Goal: Task Accomplishment & Management: Complete application form

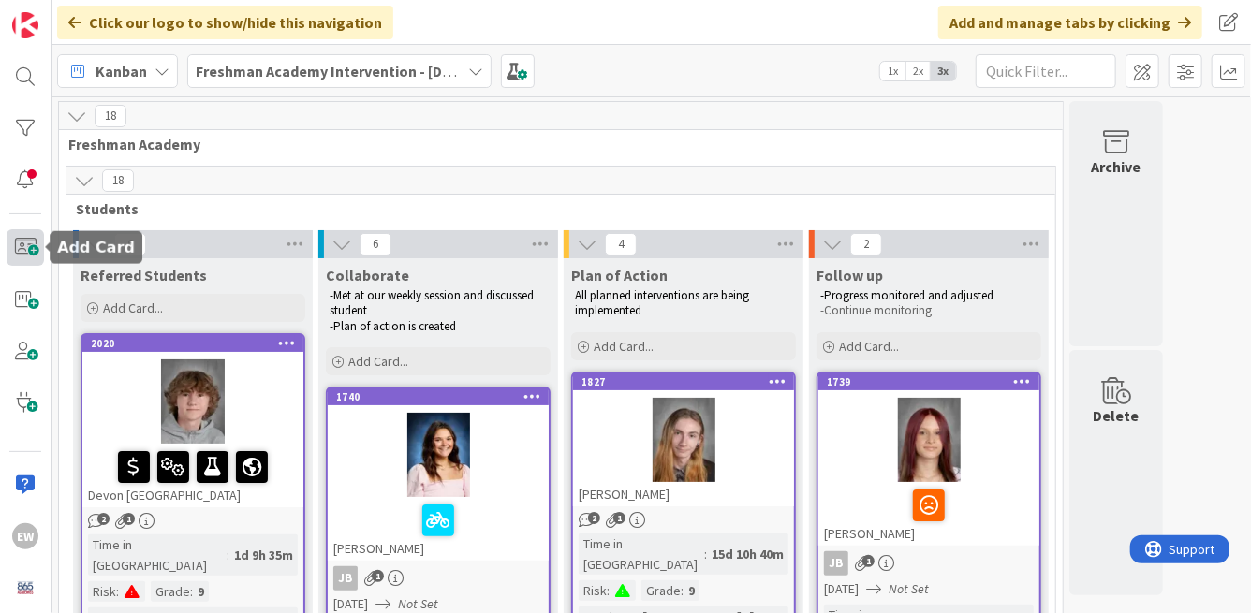
click at [22, 250] on span at bounding box center [25, 247] width 37 height 37
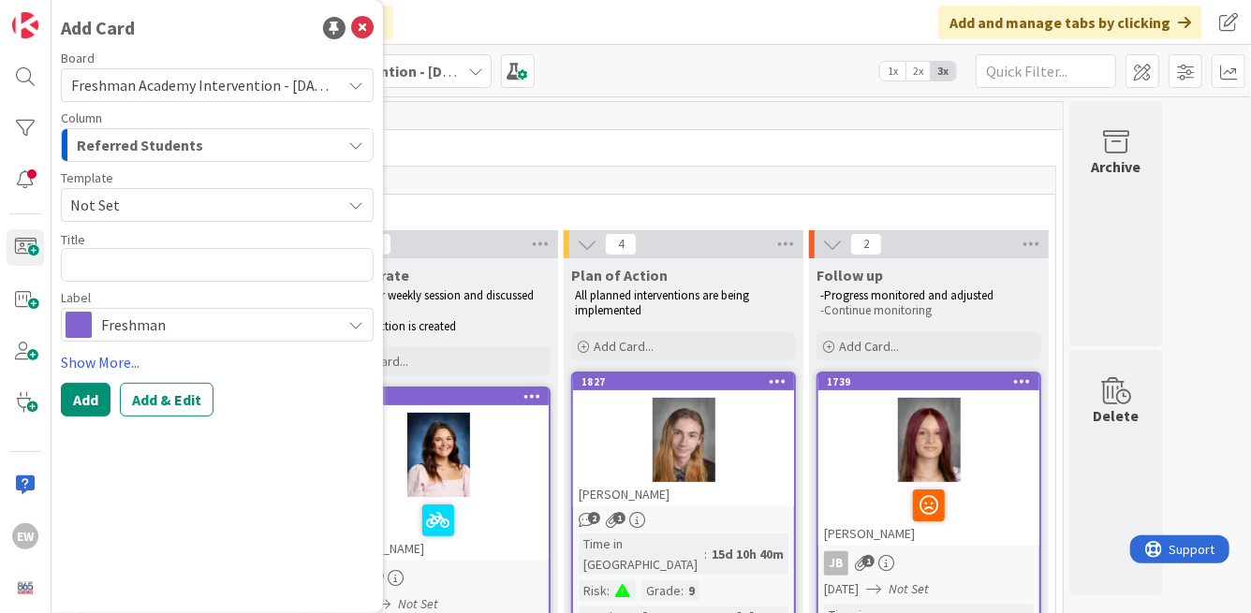
click at [183, 272] on textarea at bounding box center [217, 265] width 313 height 34
click at [173, 209] on span "Not Set" at bounding box center [198, 205] width 257 height 24
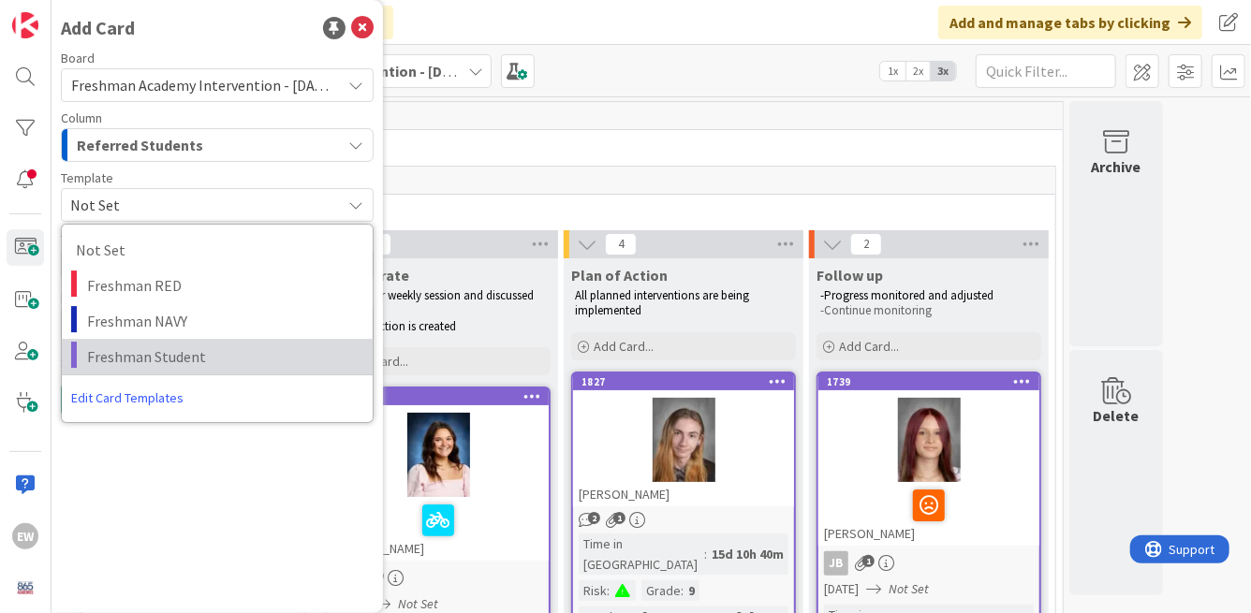
click at [173, 345] on span "Freshman Student" at bounding box center [222, 357] width 271 height 24
type textarea "x"
type textarea "Freshman Student"
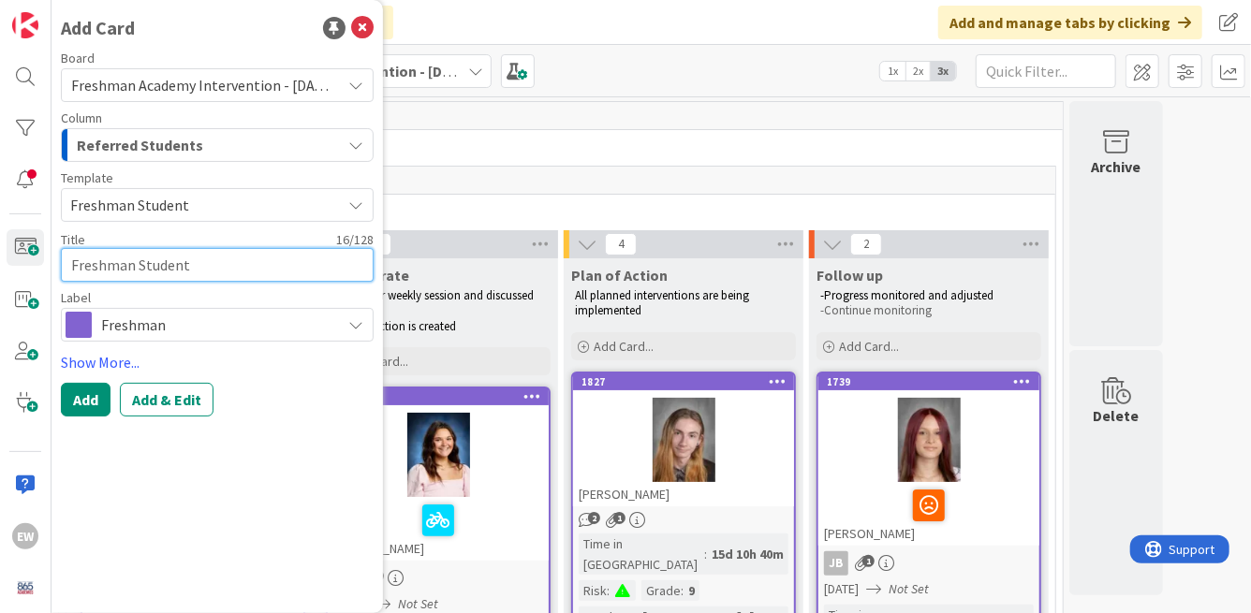
click at [169, 267] on textarea "Freshman Student" at bounding box center [217, 265] width 313 height 34
type textarea "x"
type textarea "A"
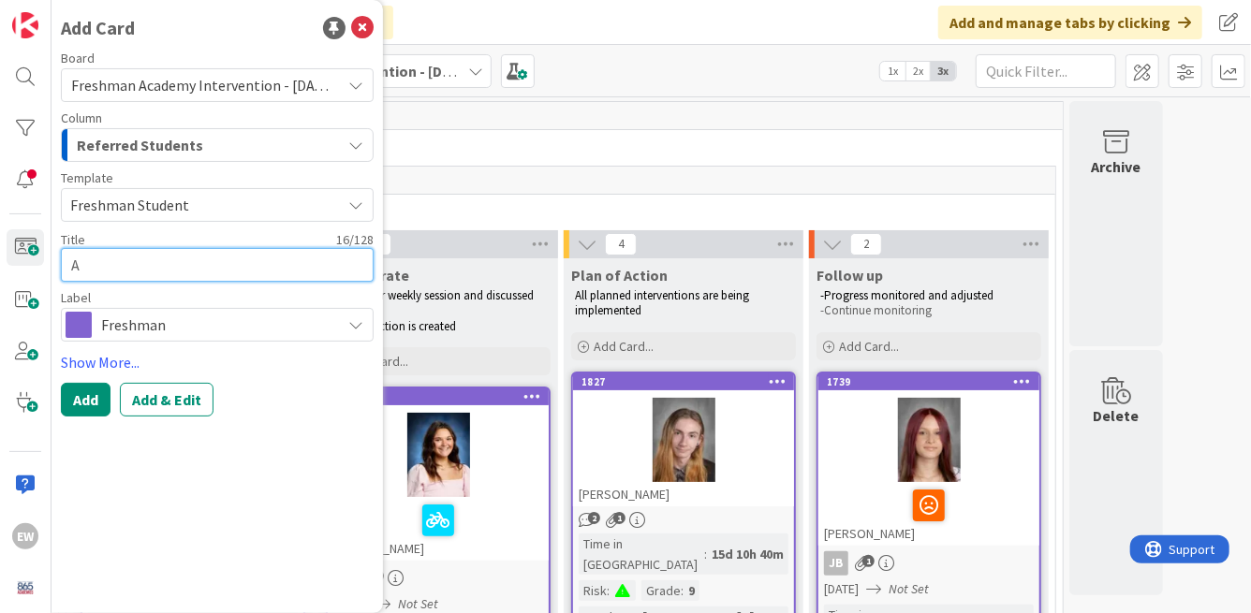
type textarea "x"
type textarea "Ad"
type textarea "x"
type textarea "A"
type textarea "x"
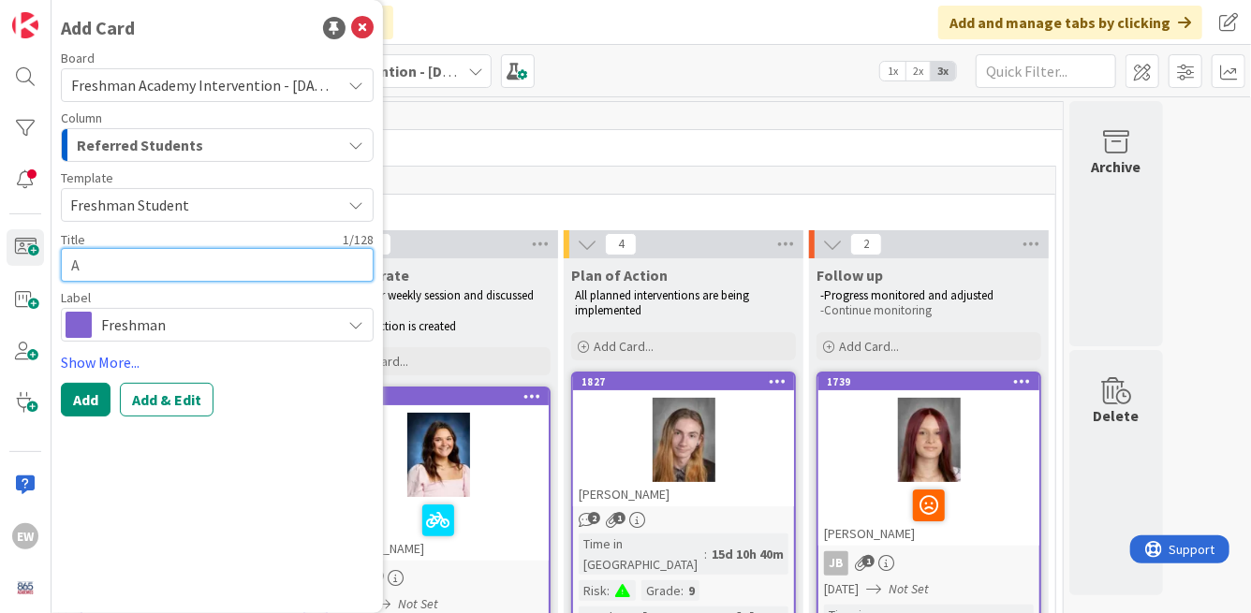
type textarea "Ad"
type textarea "x"
type textarea "A"
type textarea "x"
type textarea "Ai"
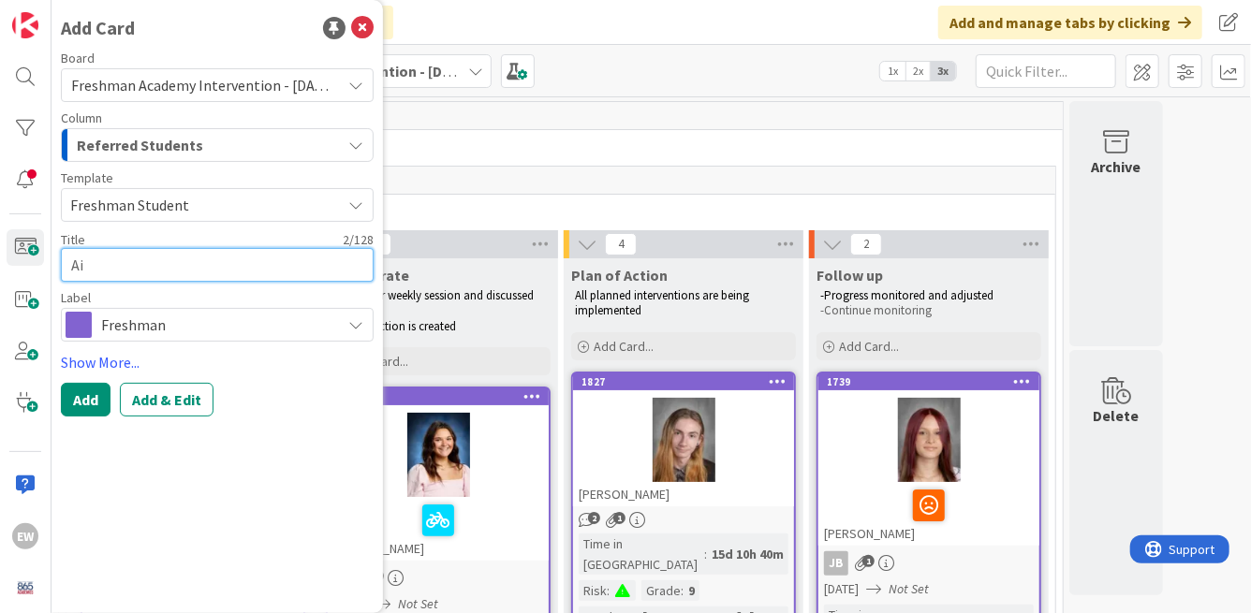
type textarea "x"
type textarea "Aid"
type textarea "x"
type textarea "Aide"
type textarea "x"
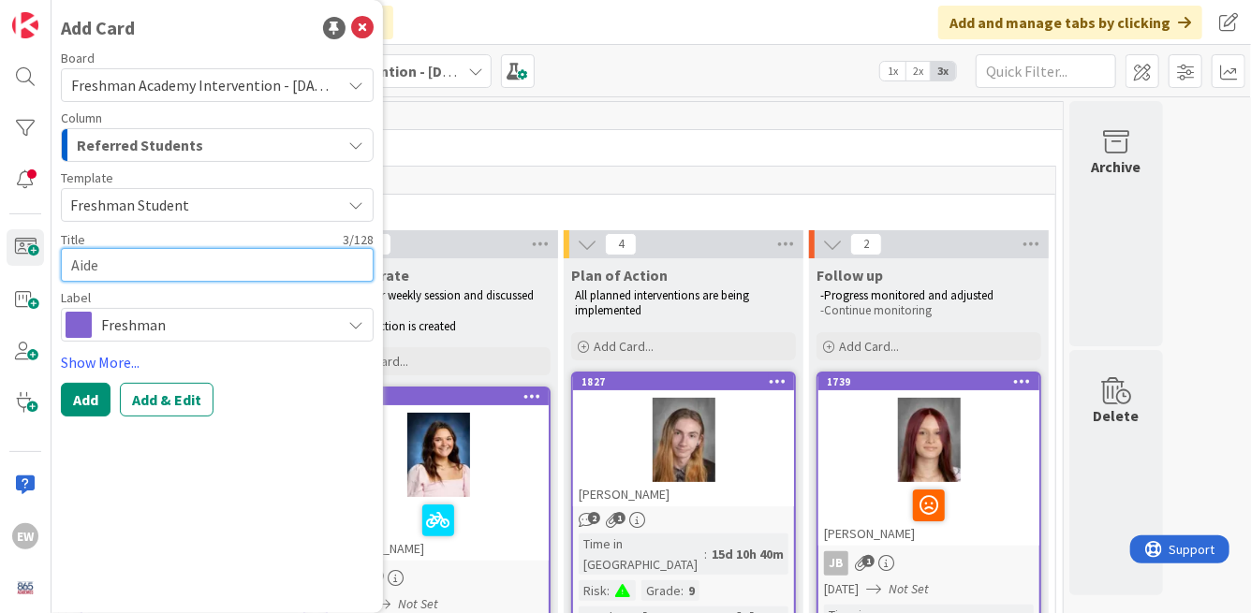
type textarea "Aiden"
type textarea "x"
type textarea "Aiden"
type textarea "x"
type textarea "Aiden P"
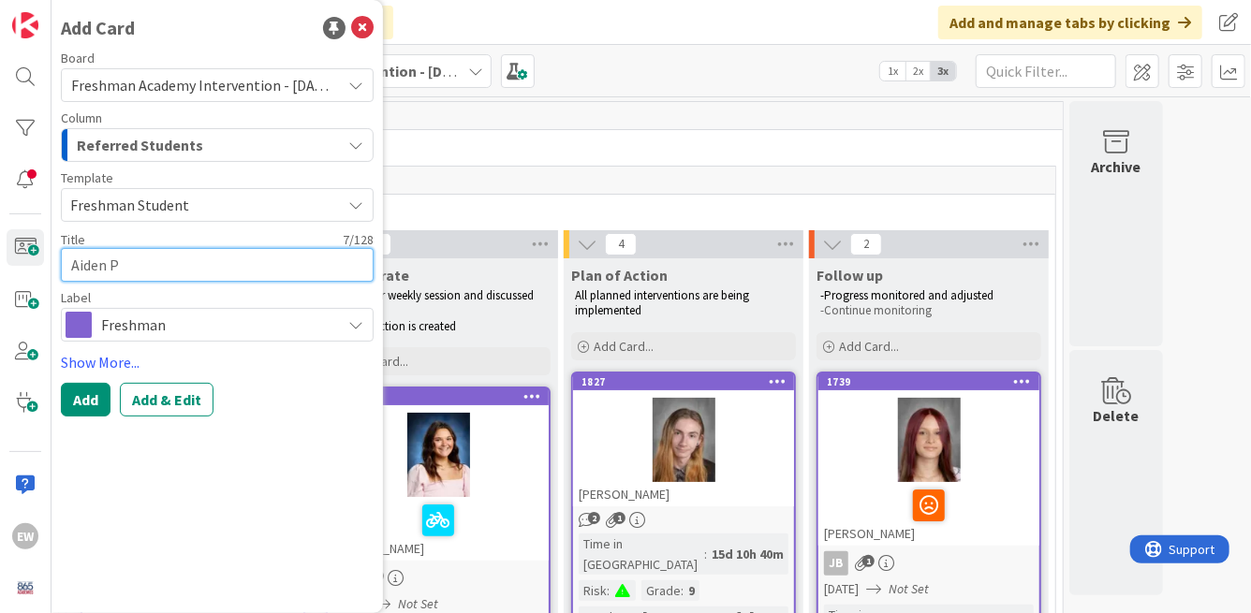
type textarea "x"
type textarea "Aiden Pa"
type textarea "x"
type textarea "Aiden Pat"
type textarea "x"
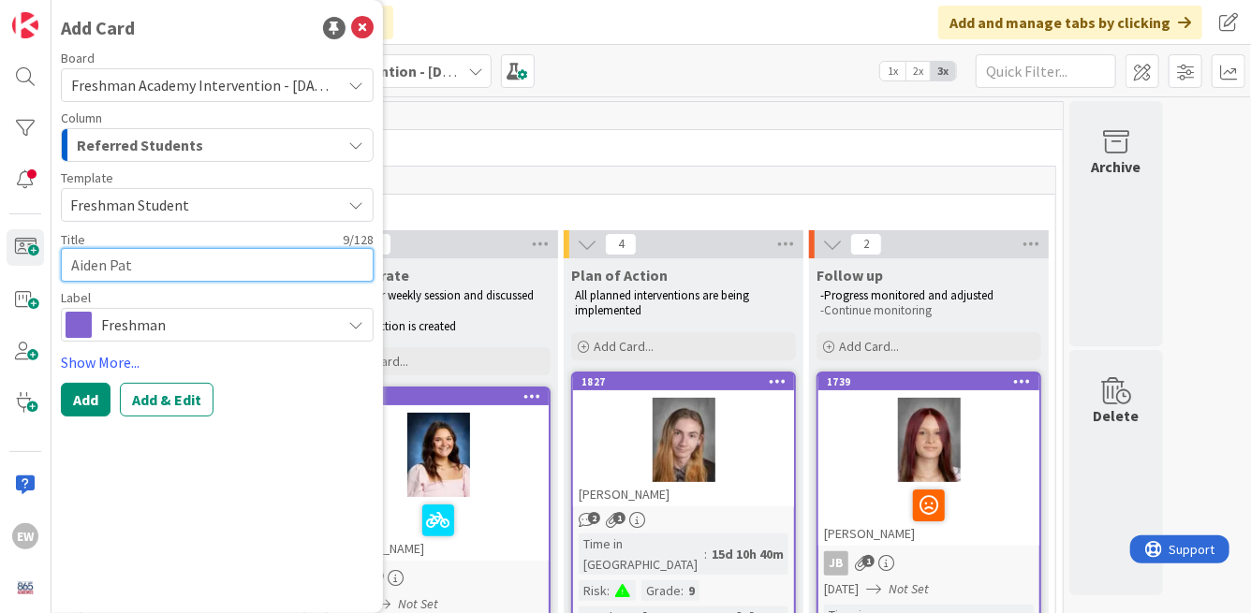
type textarea "[PERSON_NAME]"
type textarea "x"
type textarea "Aiden Patte"
type textarea "x"
type textarea "Aiden Patter"
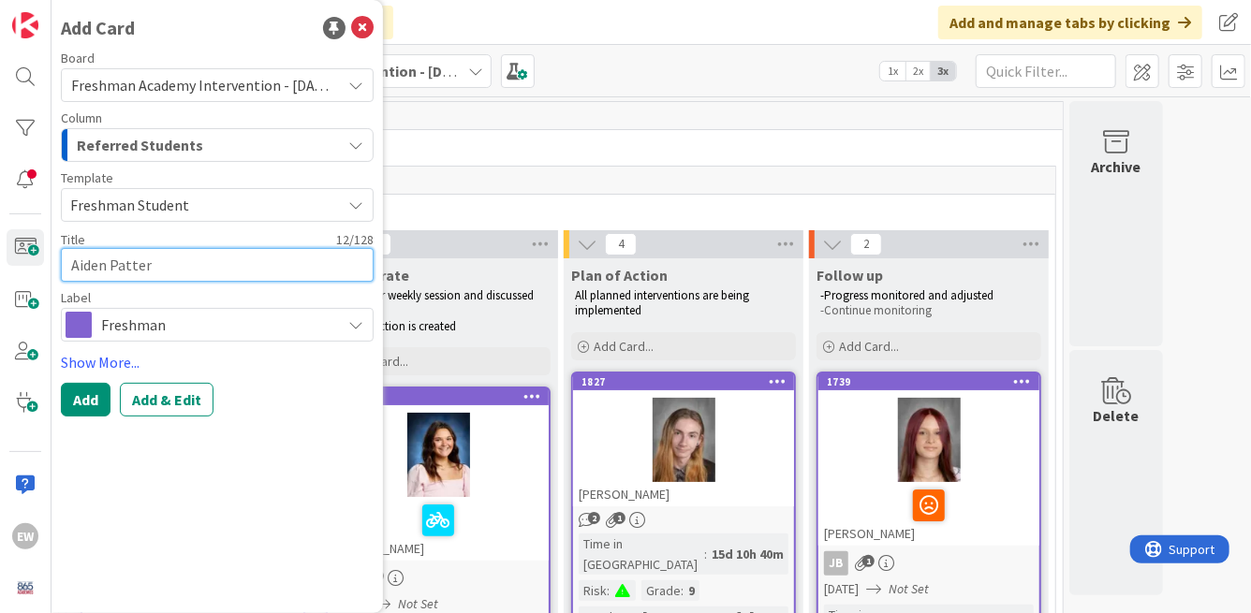
type textarea "x"
type textarea "Aiden Patters"
type textarea "x"
type textarea "Aiden Patterso"
type textarea "x"
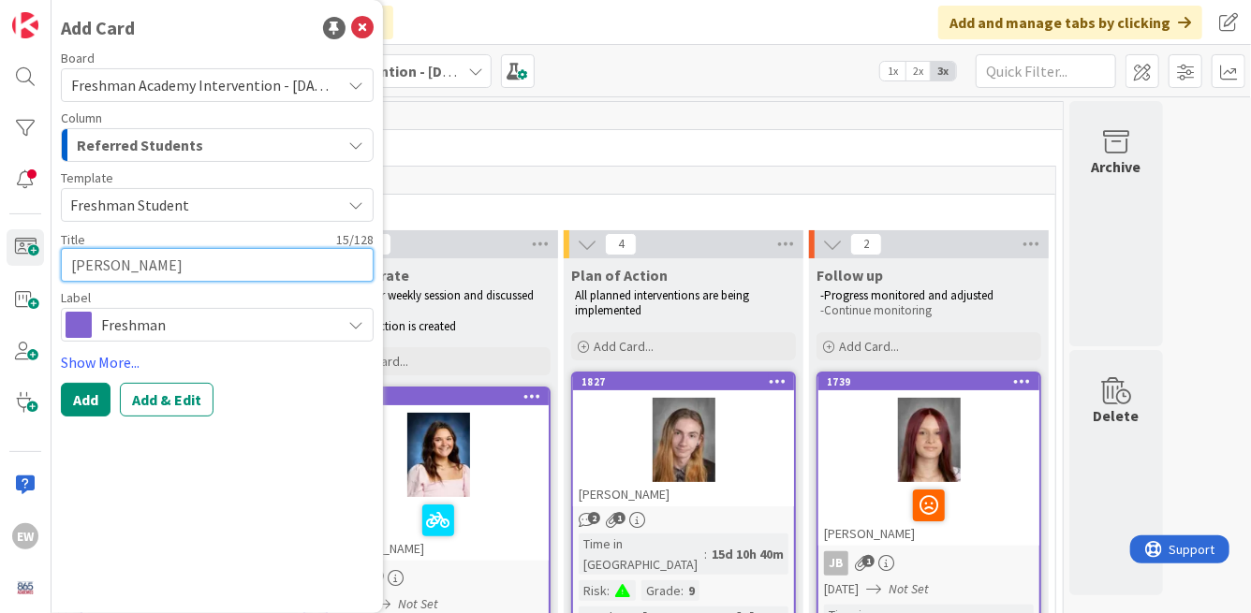
type textarea "[PERSON_NAME]"
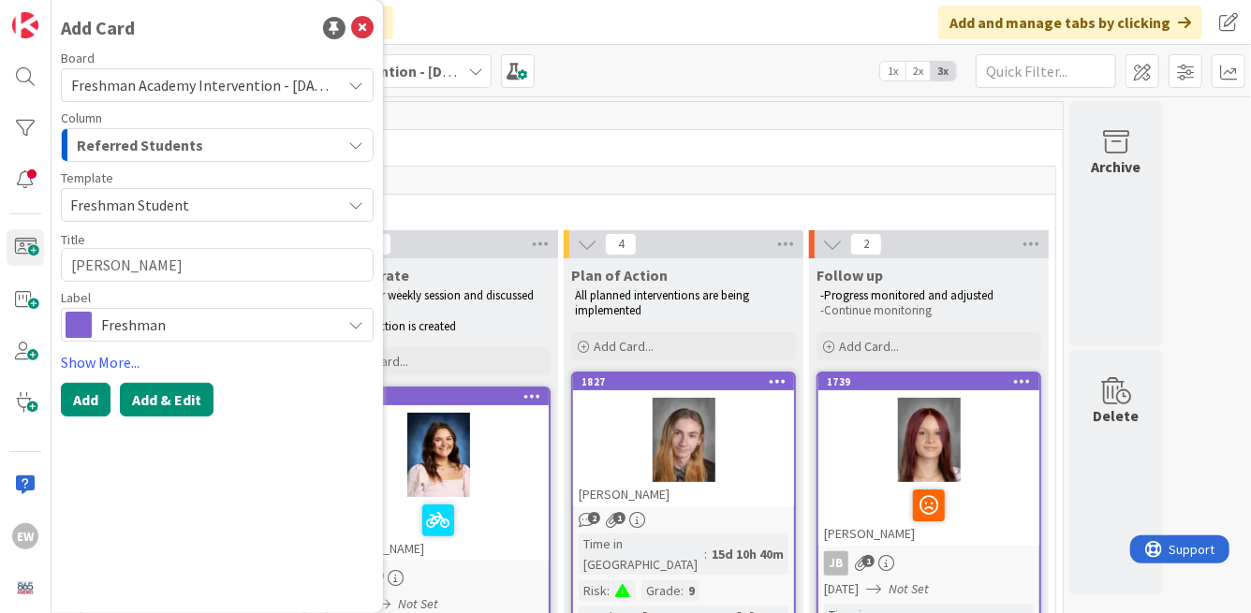
click at [196, 405] on button "Add & Edit" at bounding box center [167, 400] width 94 height 34
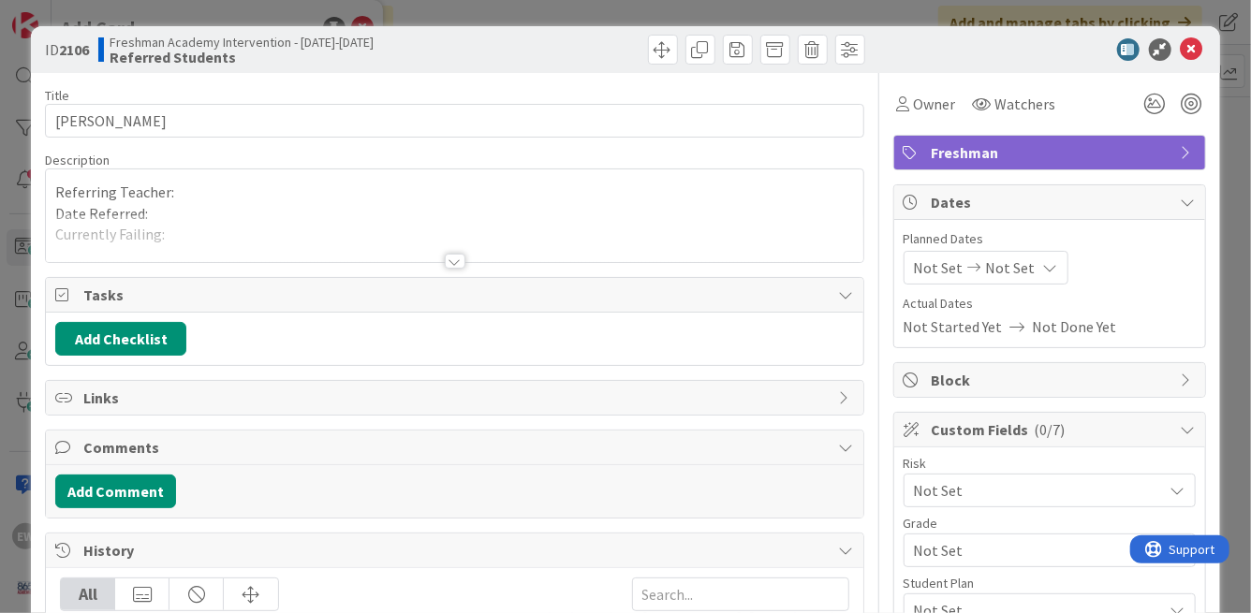
click at [208, 193] on div "Referring Teacher: Date Referred: Currently Failing: Referred for... -" at bounding box center [454, 215] width 816 height 93
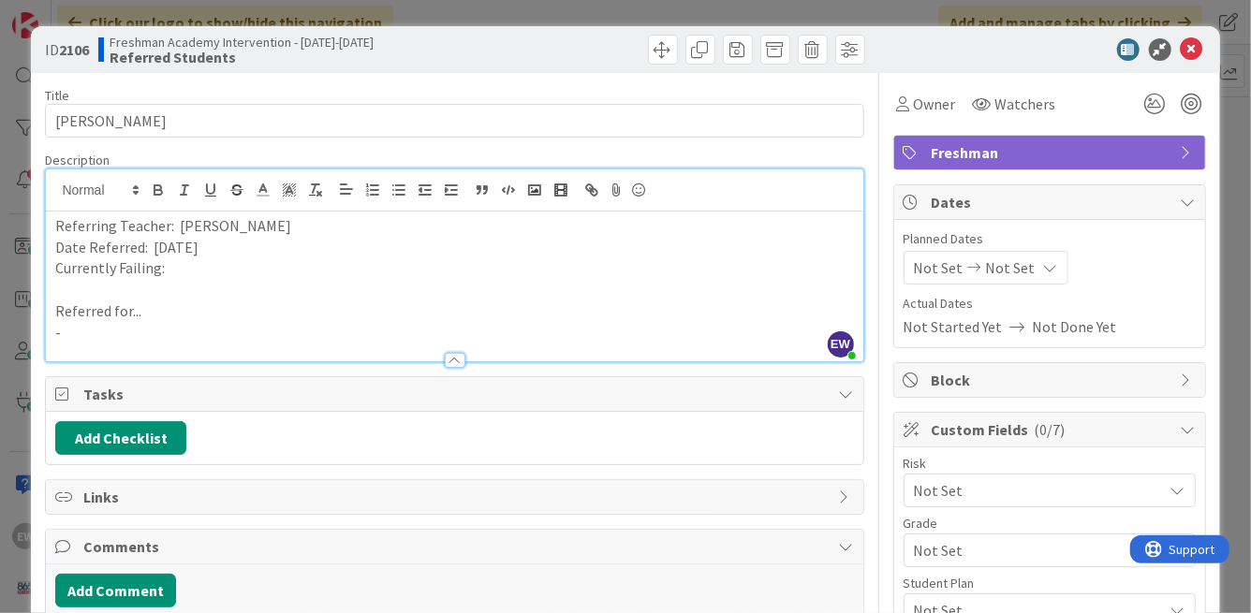
click at [187, 276] on p "Currently Failing:" at bounding box center [454, 268] width 798 height 22
click at [137, 337] on p "-" at bounding box center [454, 333] width 798 height 22
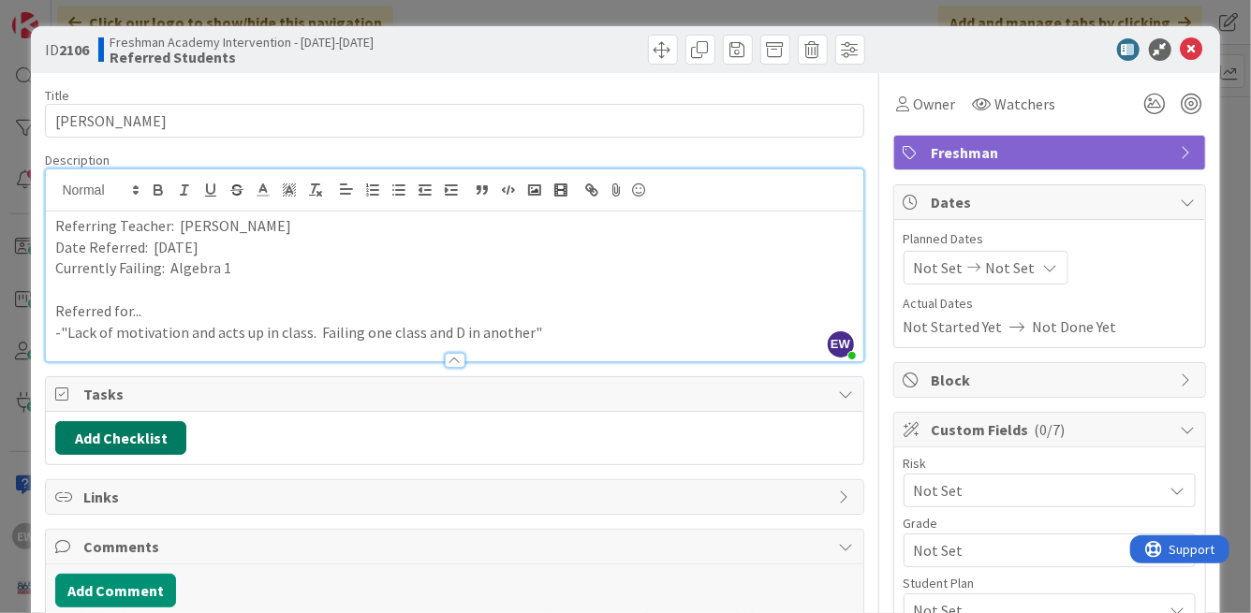
click at [79, 423] on button "Add Checklist" at bounding box center [120, 438] width 131 height 34
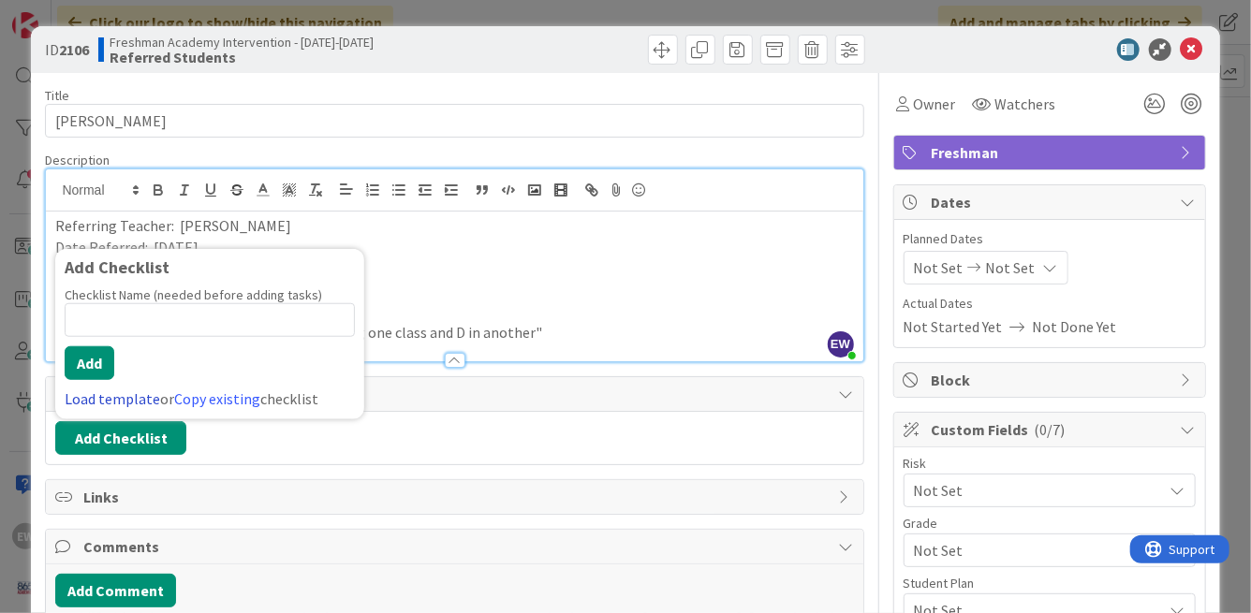
click at [100, 398] on link "Load template" at bounding box center [112, 398] width 95 height 19
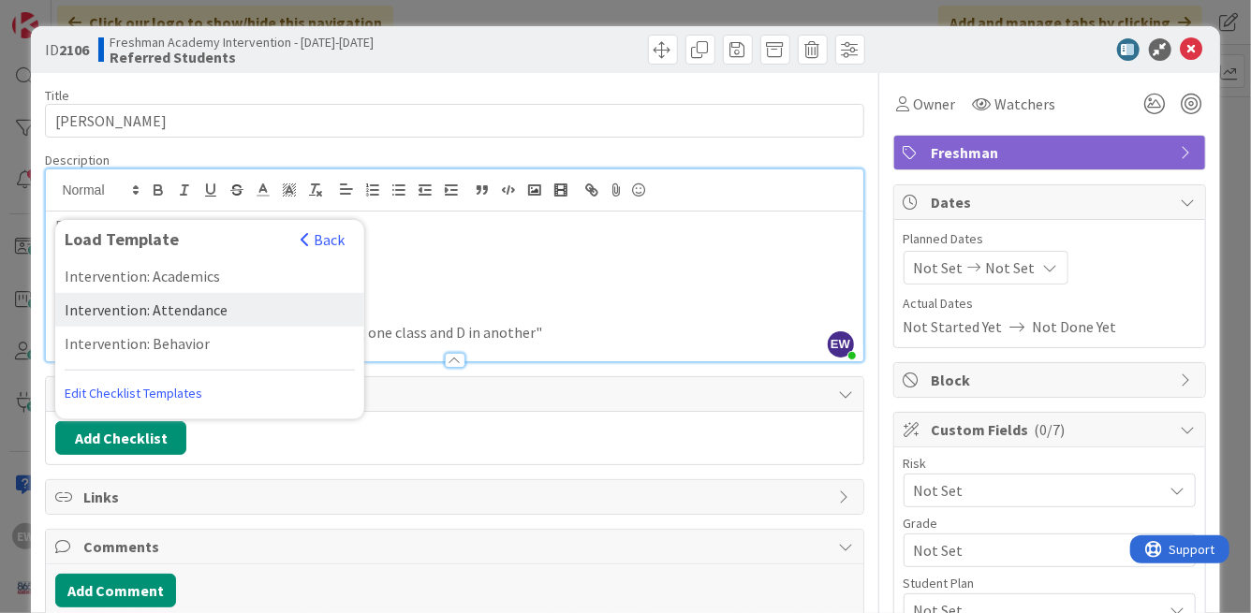
click at [144, 315] on div "Intervention: Attendance" at bounding box center [209, 310] width 309 height 34
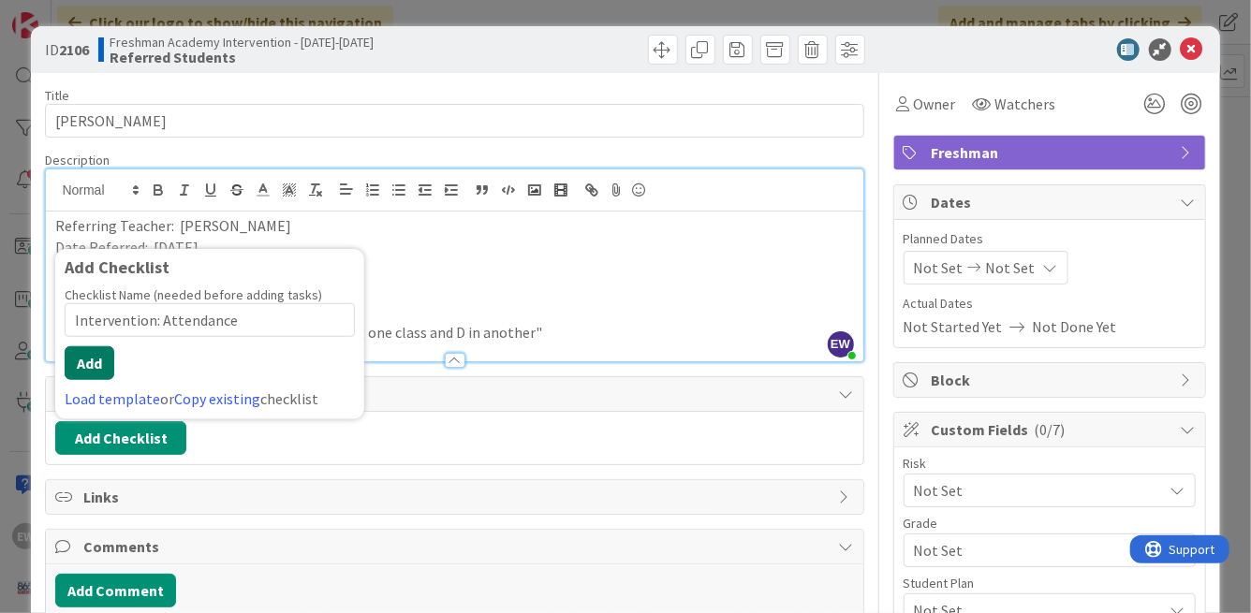
click at [107, 371] on button "Add" at bounding box center [90, 363] width 50 height 34
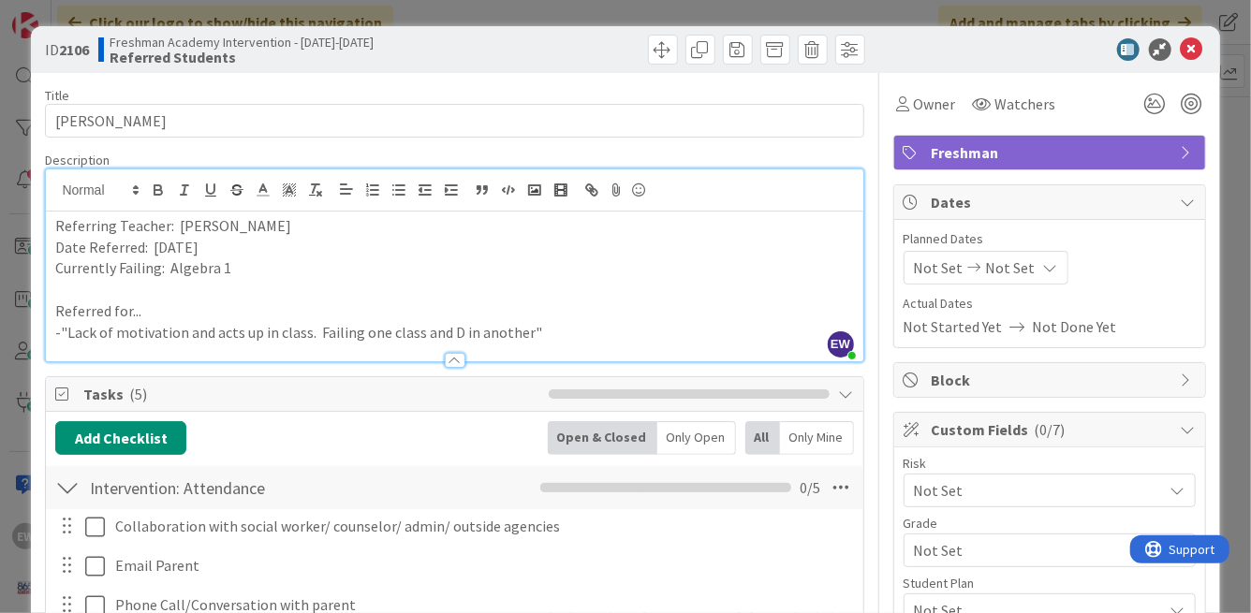
scroll to position [416, 0]
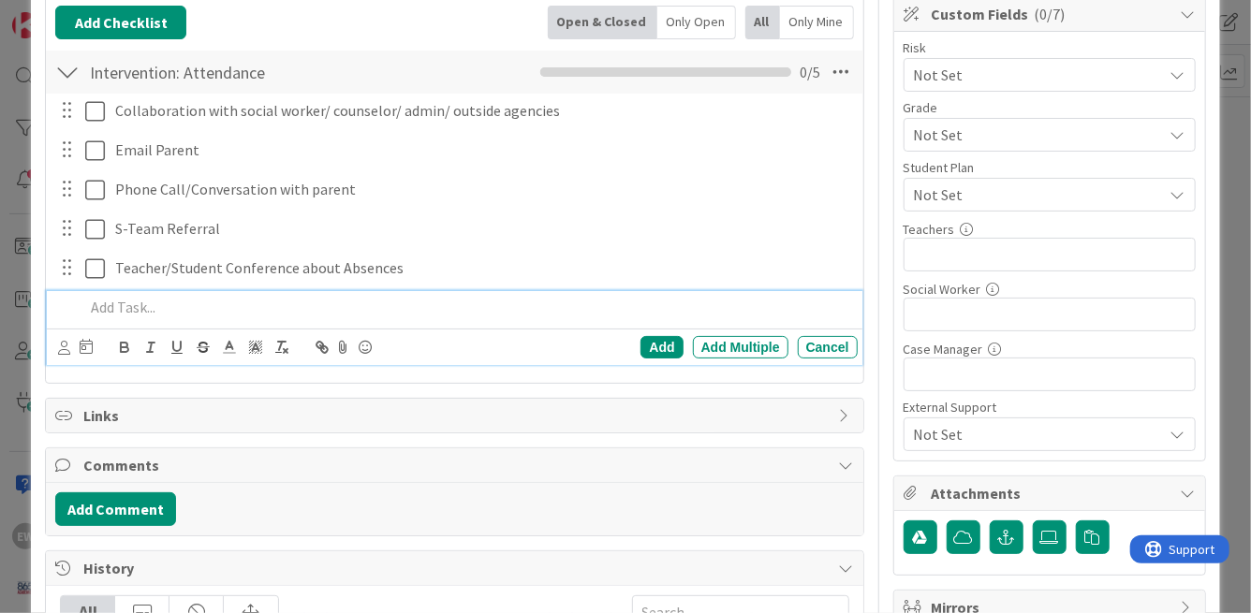
click at [75, 75] on div at bounding box center [67, 72] width 24 height 34
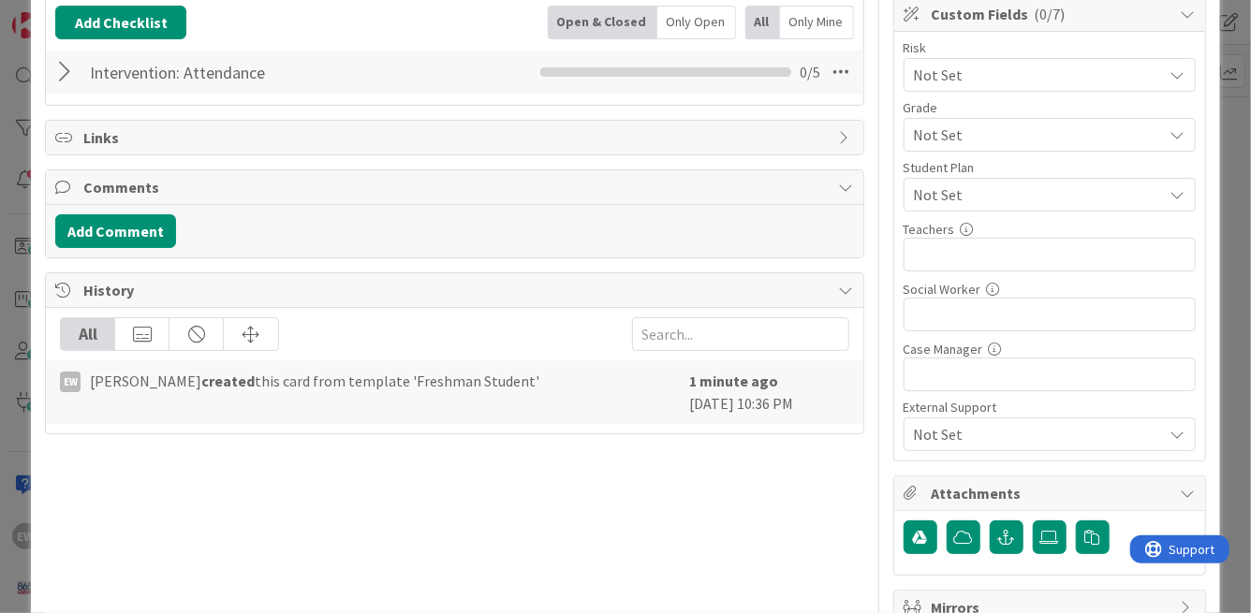
scroll to position [381, 0]
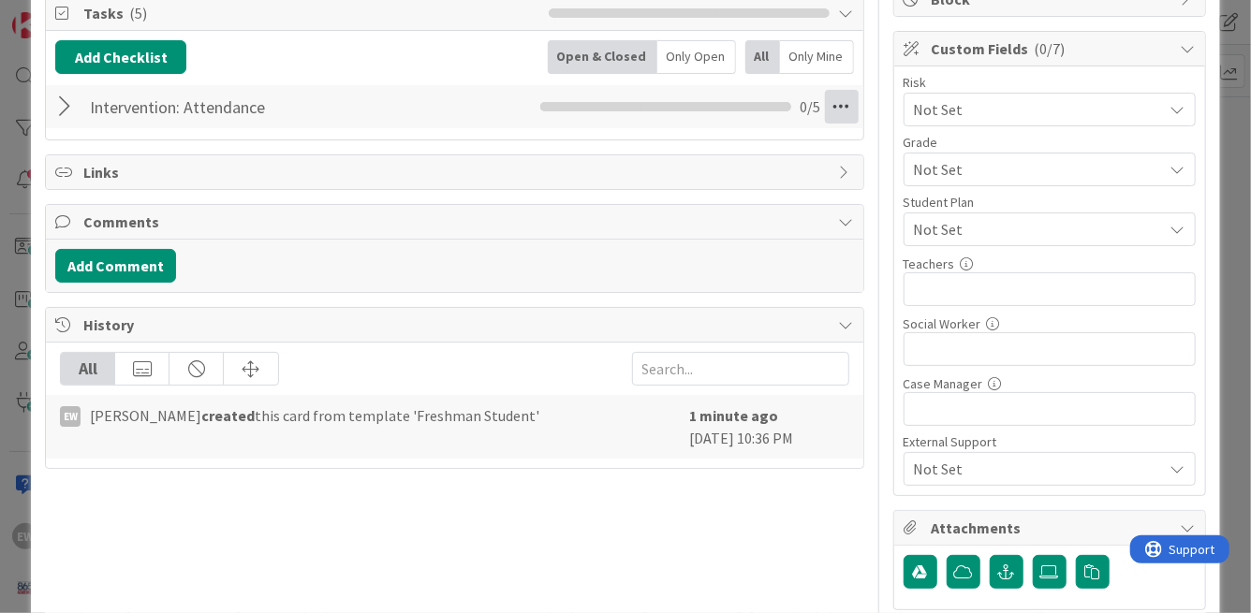
click at [832, 106] on icon at bounding box center [842, 107] width 34 height 34
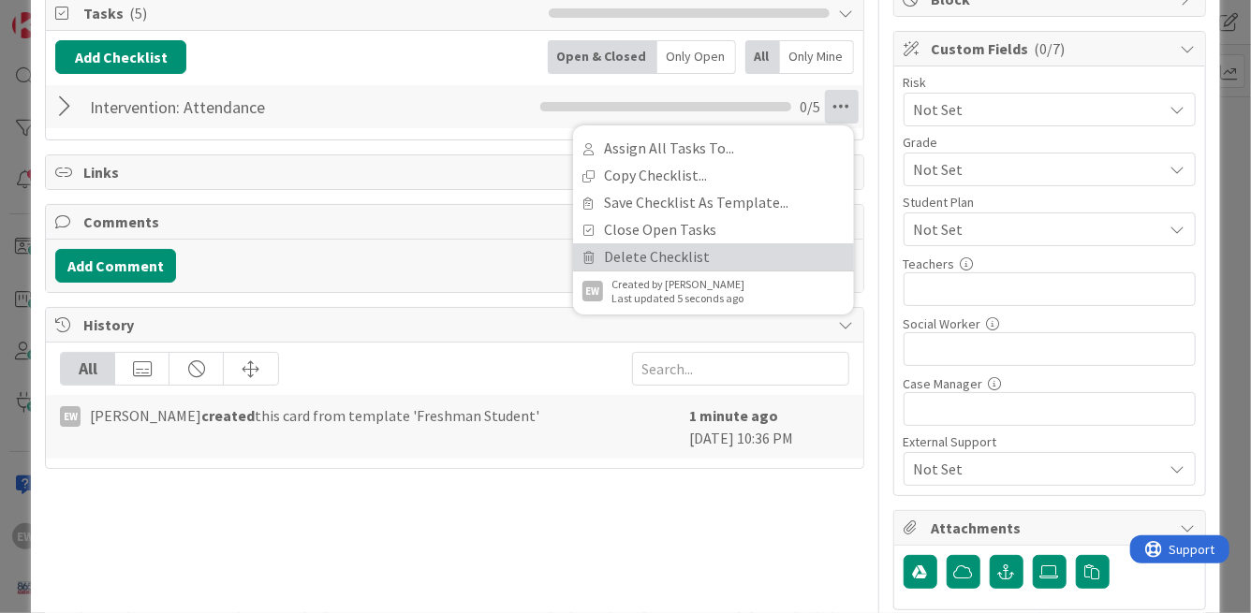
click at [673, 258] on link "Delete Checklist" at bounding box center [713, 256] width 281 height 27
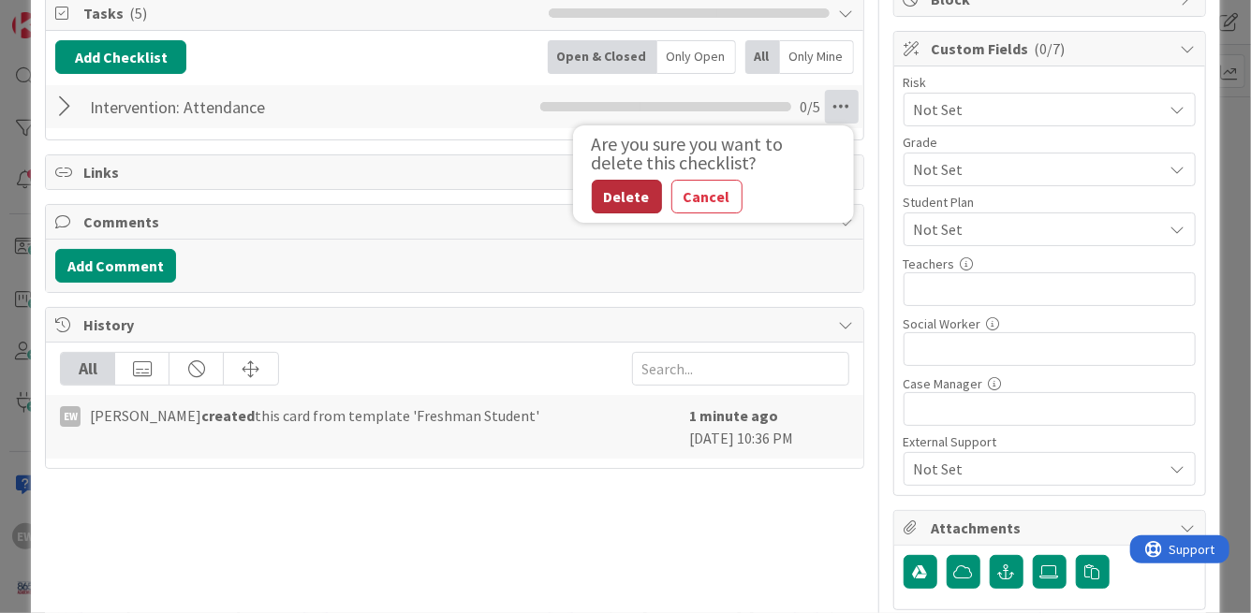
click at [635, 189] on button "Delete" at bounding box center [627, 197] width 70 height 34
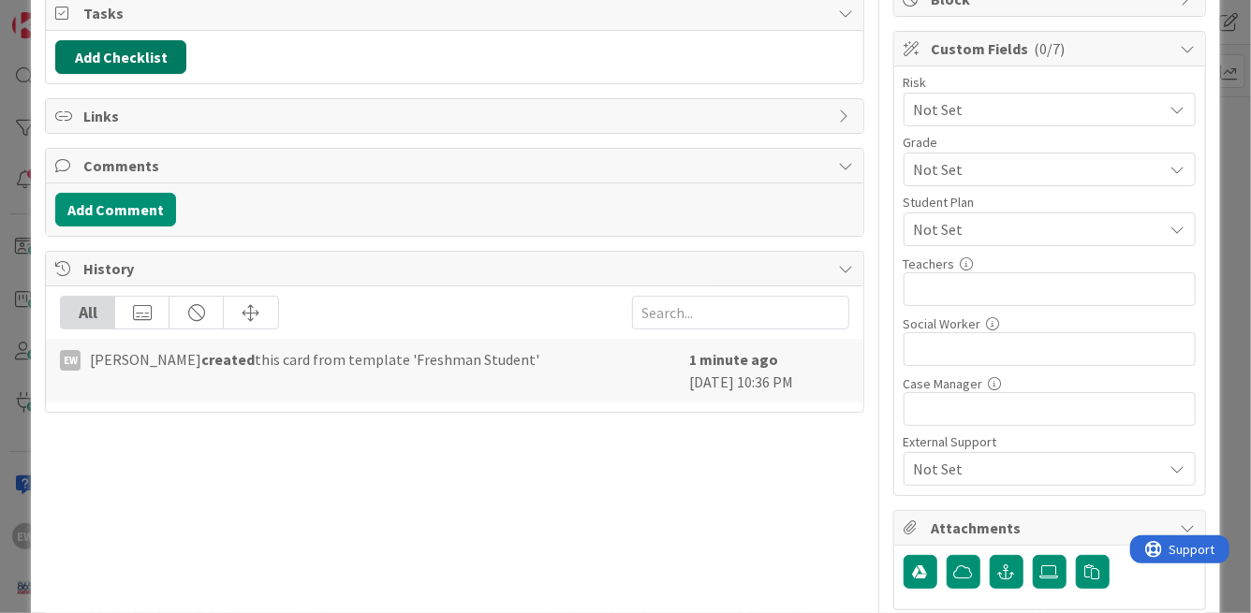
click at [166, 60] on button "Add Checklist" at bounding box center [120, 57] width 131 height 34
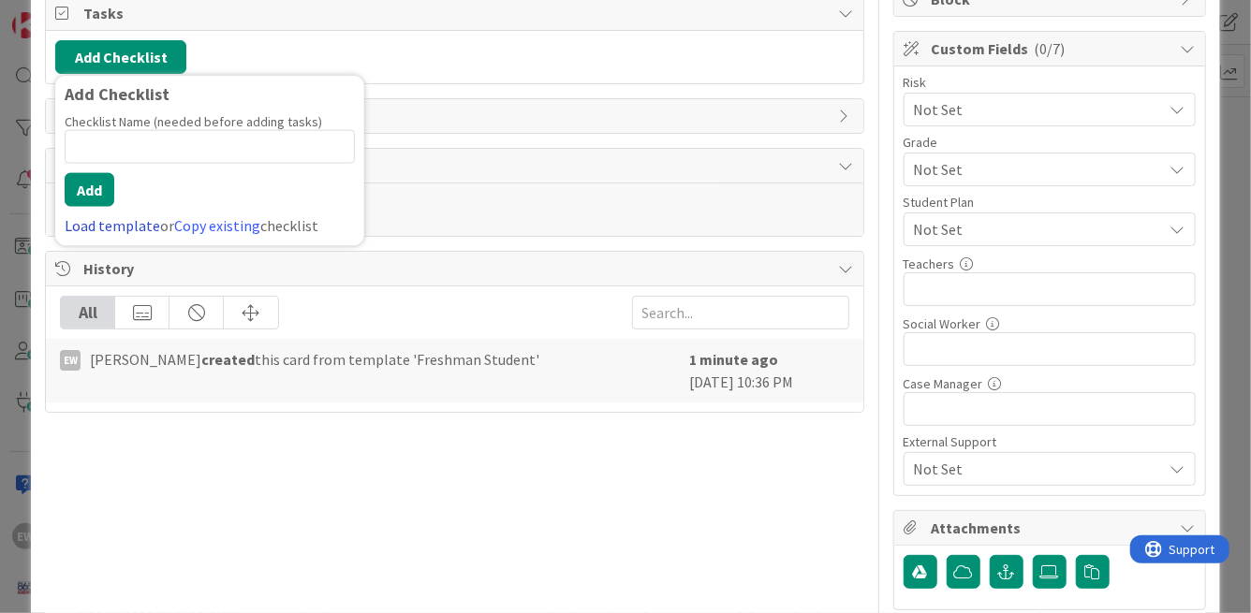
click at [138, 218] on link "Load template" at bounding box center [112, 225] width 95 height 19
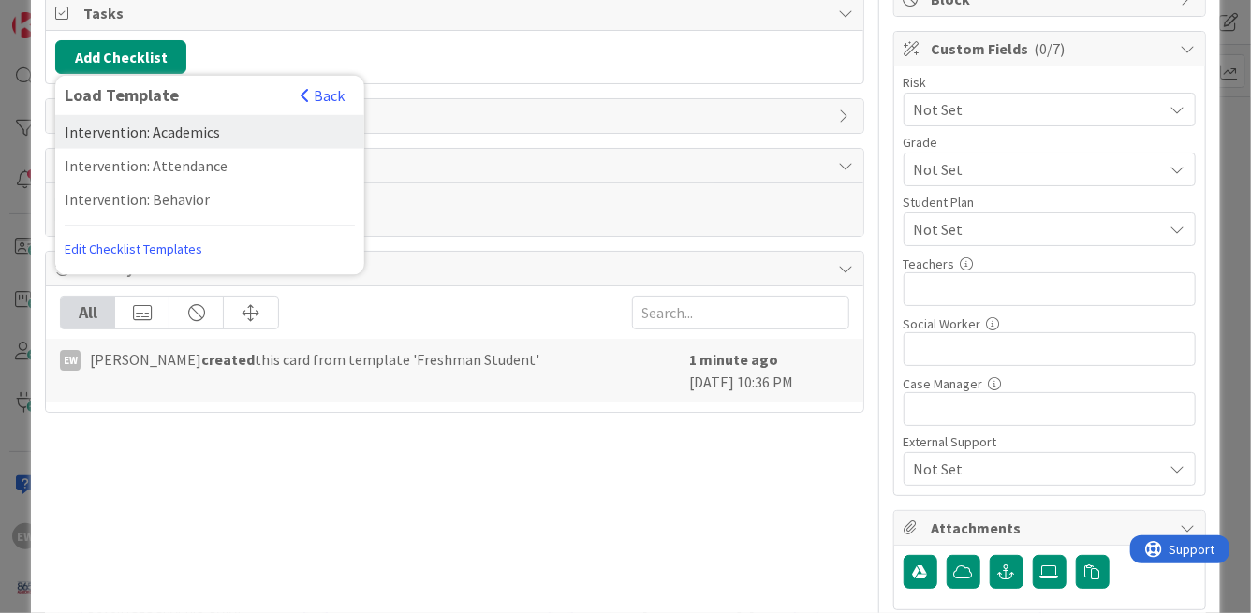
click at [200, 129] on div "Intervention: Academics" at bounding box center [209, 132] width 309 height 34
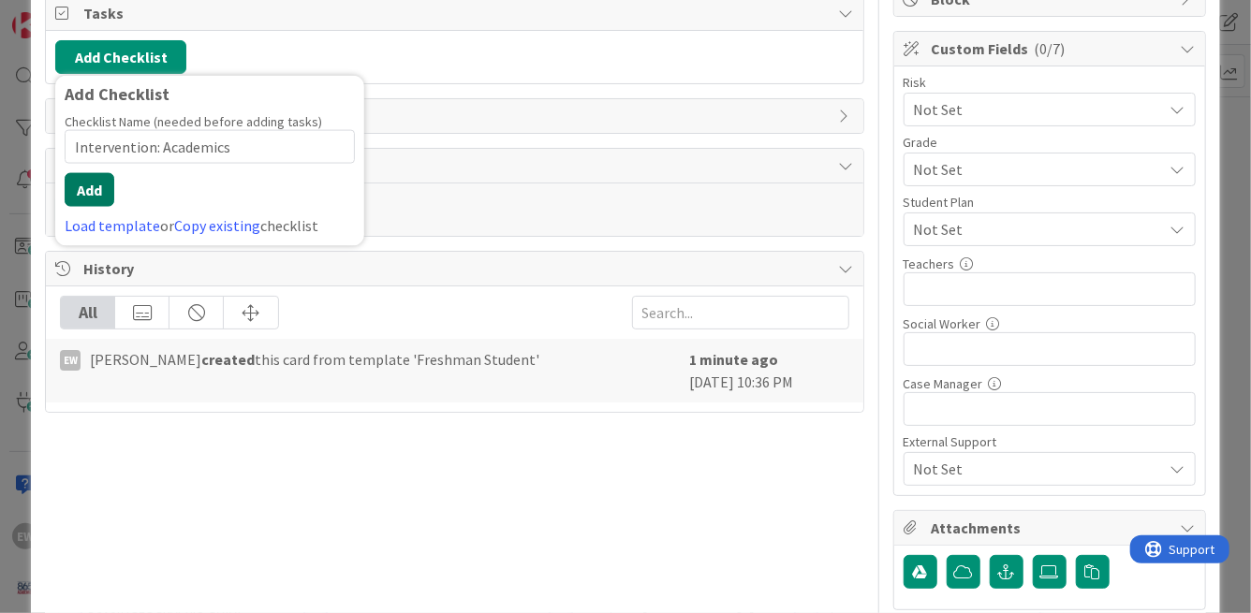
click at [105, 188] on button "Add" at bounding box center [90, 190] width 50 height 34
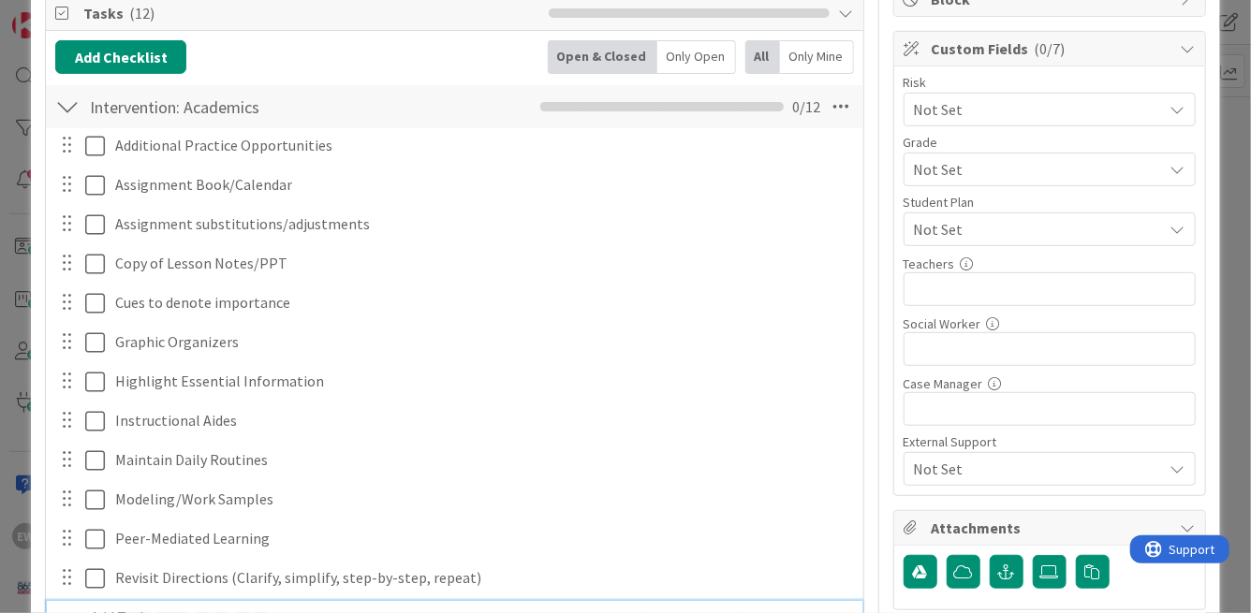
scroll to position [393, 0]
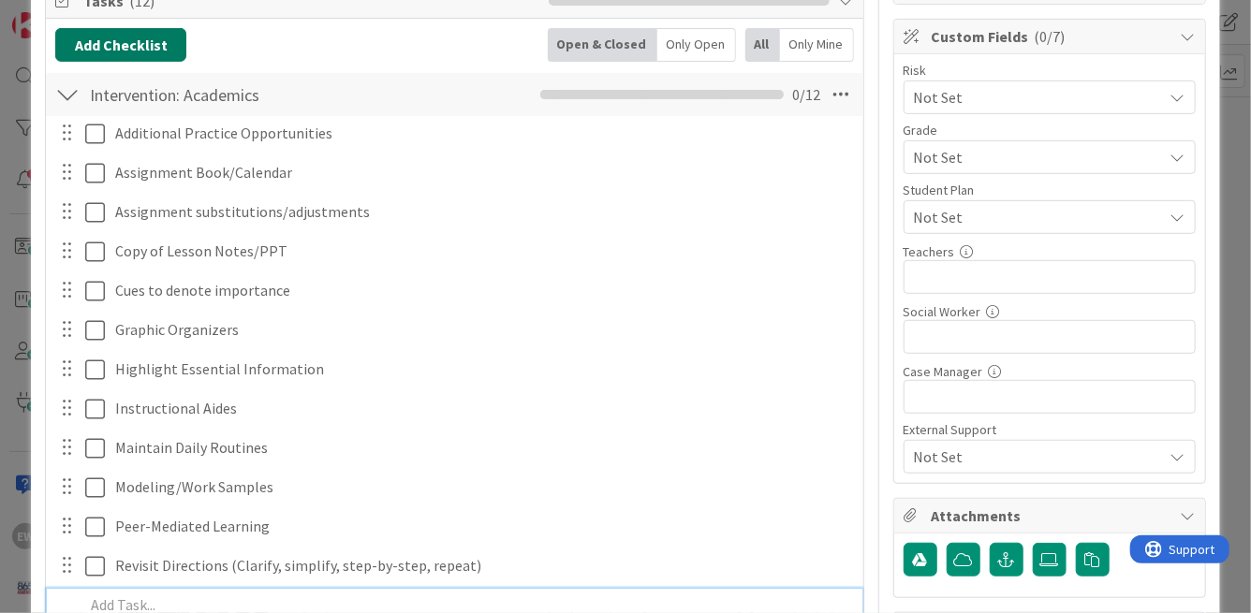
click at [127, 52] on button "Add Checklist" at bounding box center [120, 45] width 131 height 34
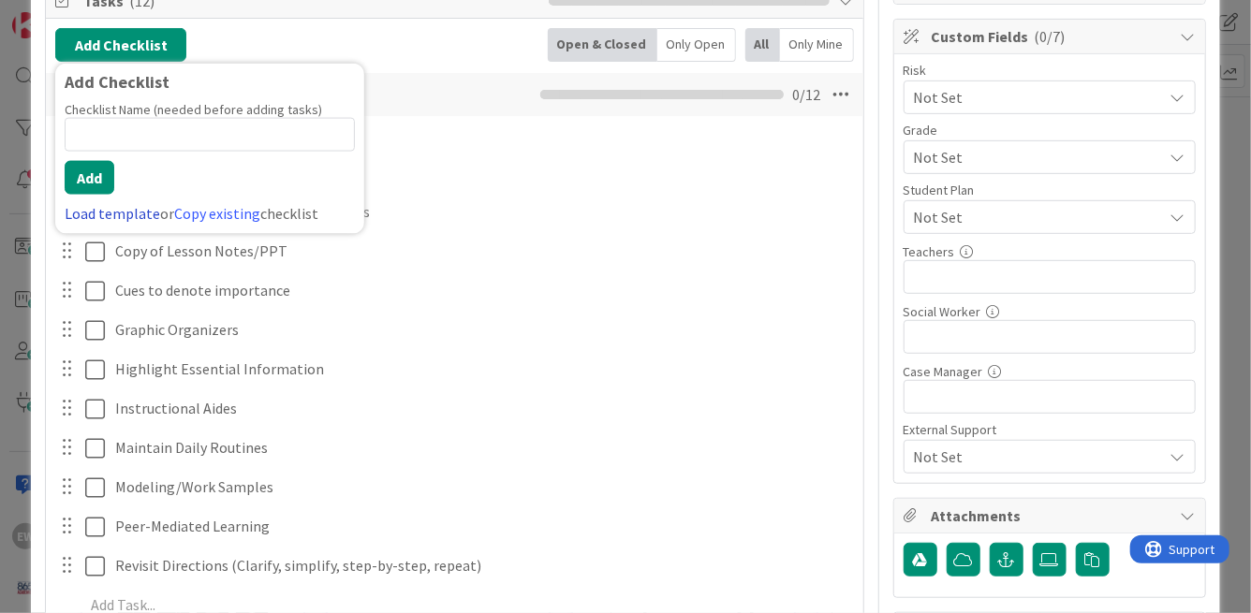
click at [99, 206] on link "Load template" at bounding box center [112, 213] width 95 height 19
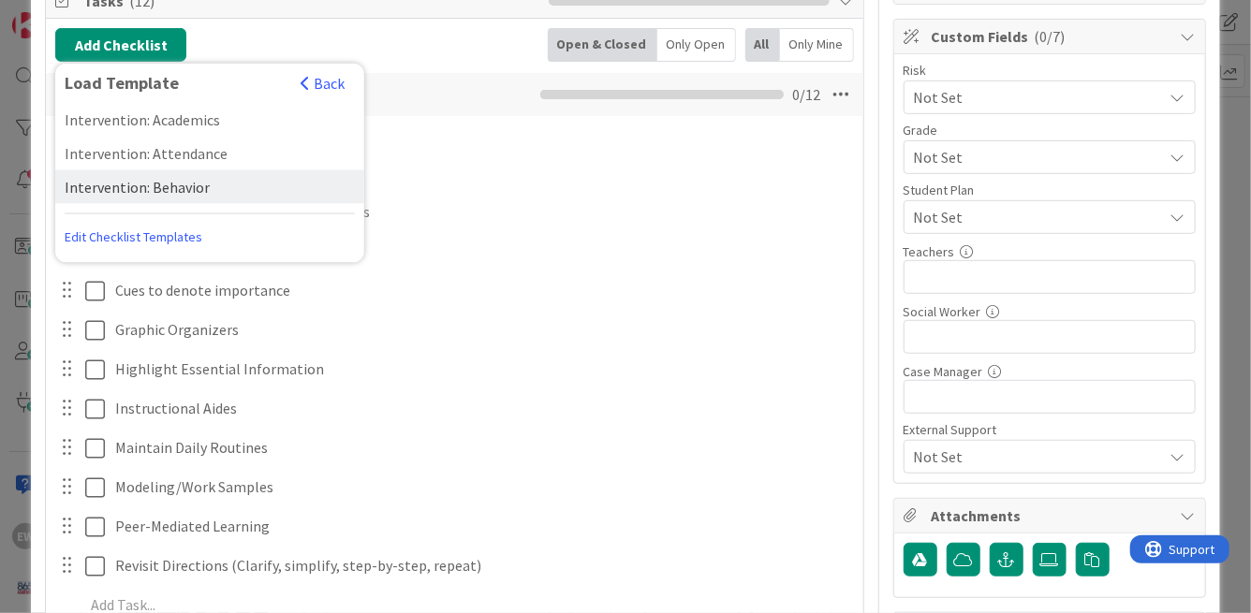
click at [150, 195] on div "Intervention: Behavior" at bounding box center [209, 187] width 309 height 34
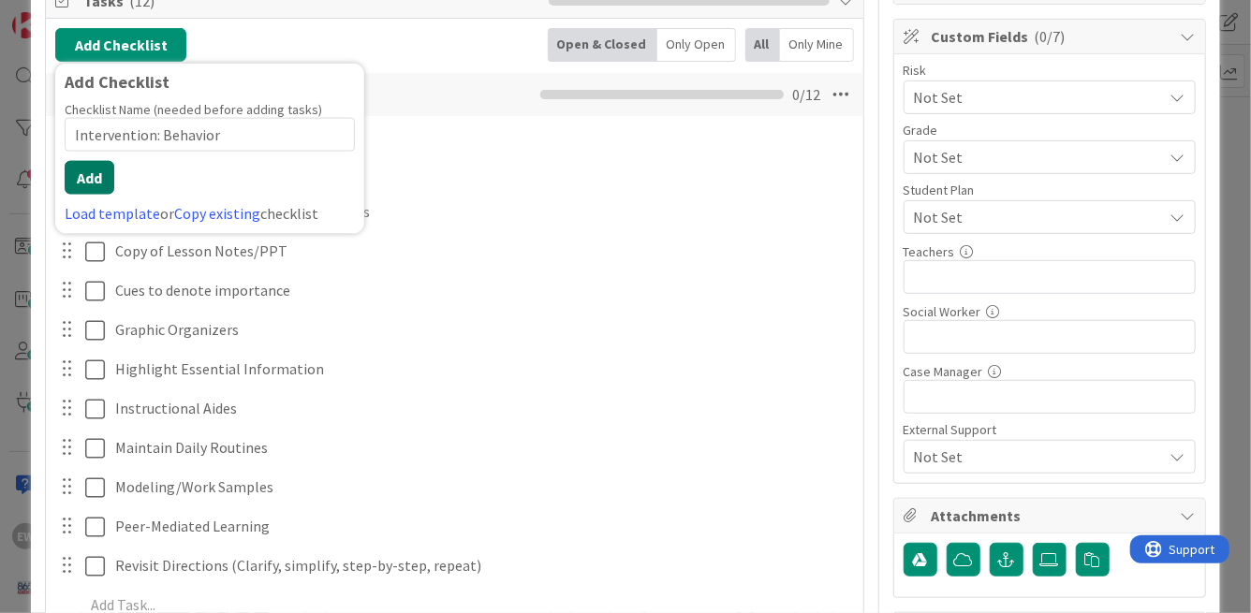
click at [97, 181] on button "Add" at bounding box center [90, 178] width 50 height 34
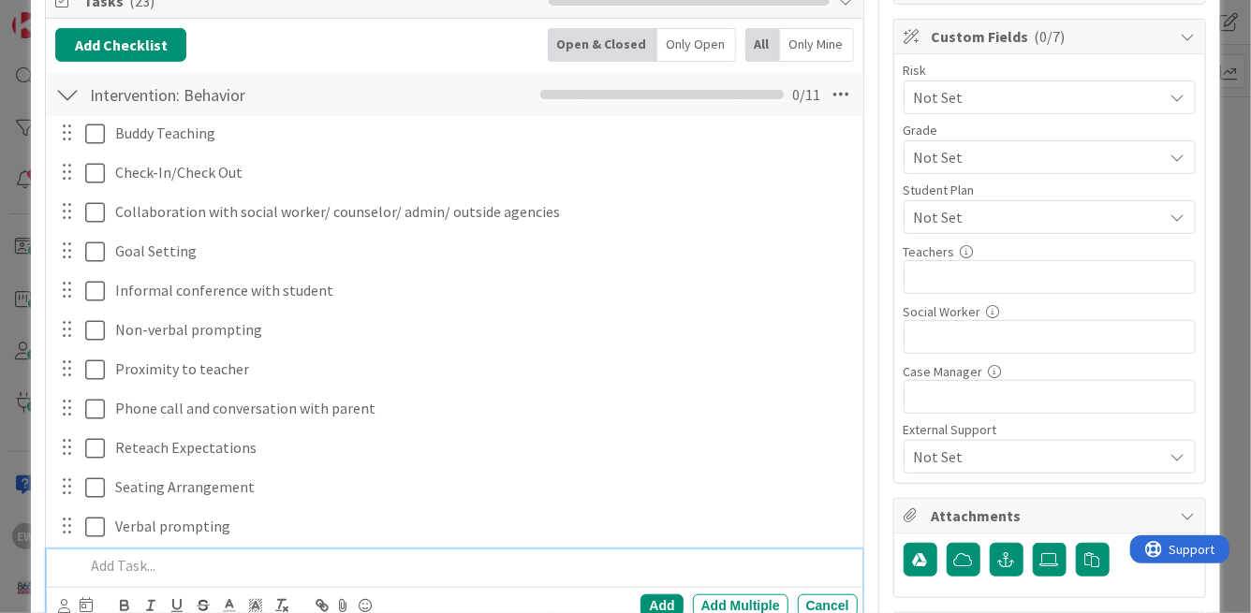
click at [69, 102] on div at bounding box center [67, 95] width 24 height 34
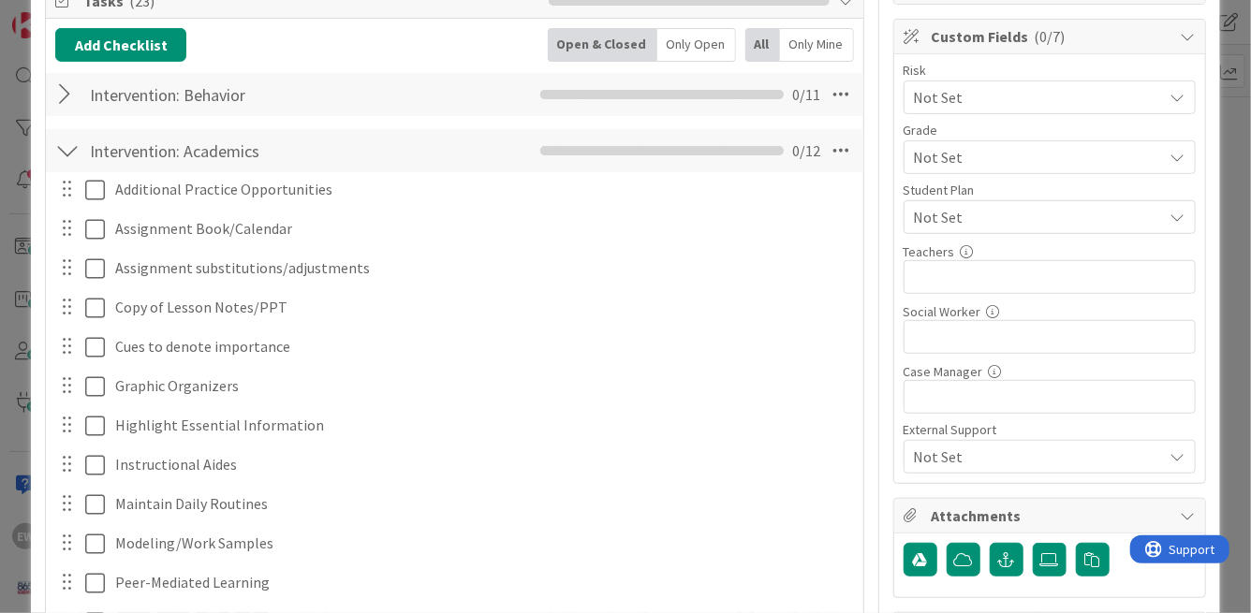
click at [69, 152] on div at bounding box center [67, 151] width 24 height 34
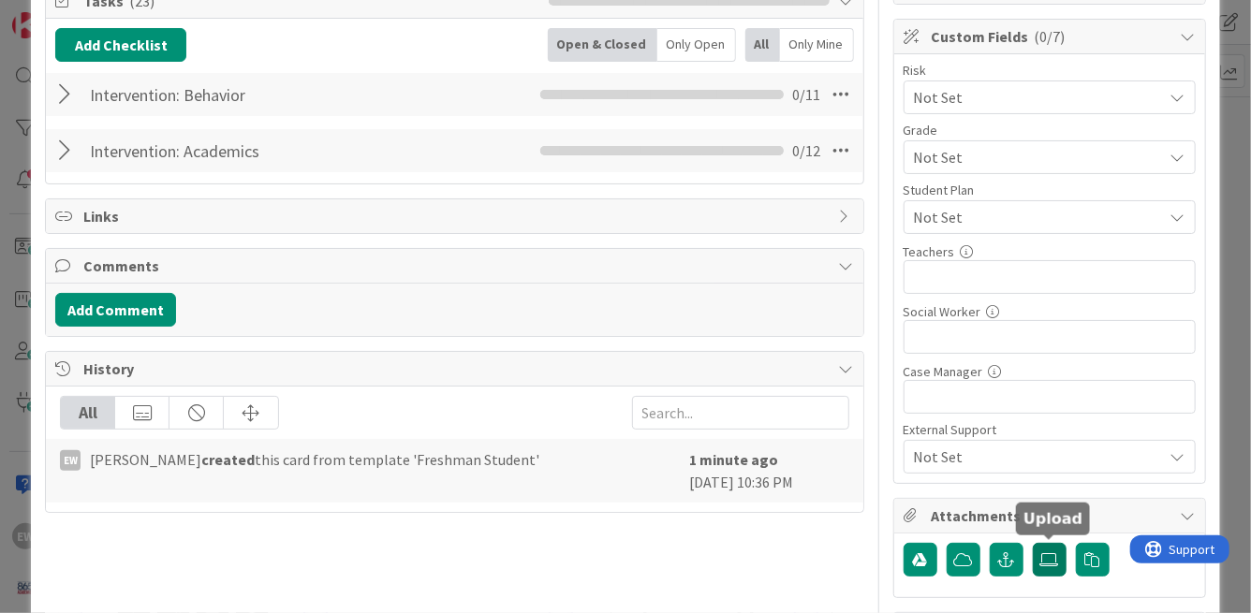
click at [1054, 561] on icon at bounding box center [1049, 559] width 19 height 15
click at [1033, 543] on input "file" at bounding box center [1033, 543] width 0 height 0
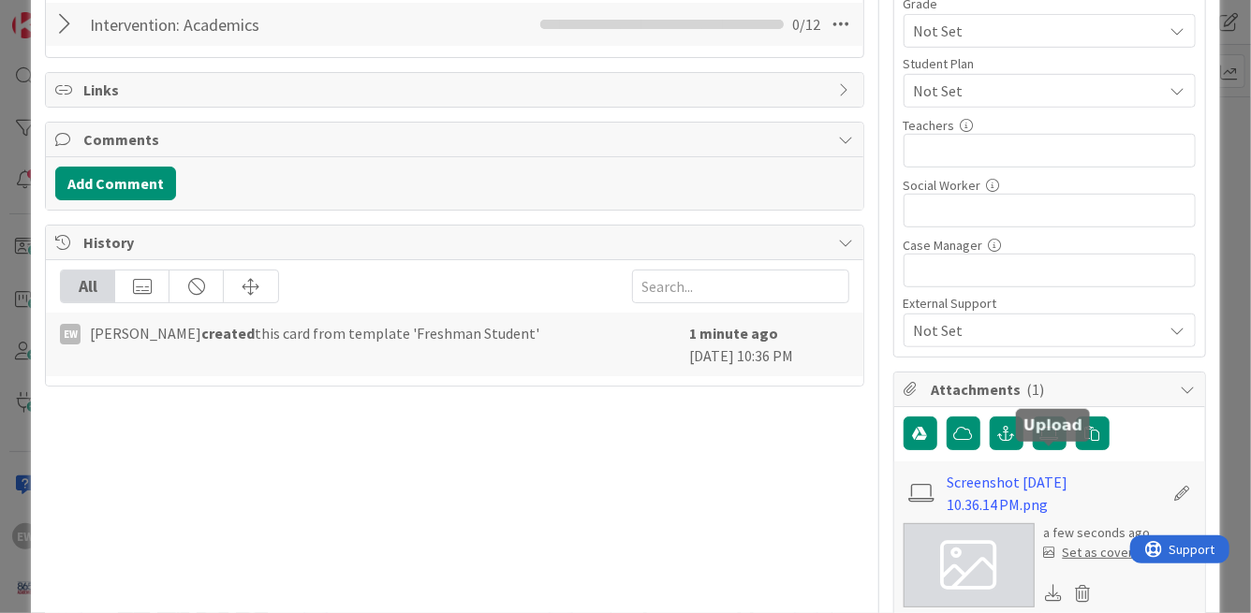
scroll to position [549, 0]
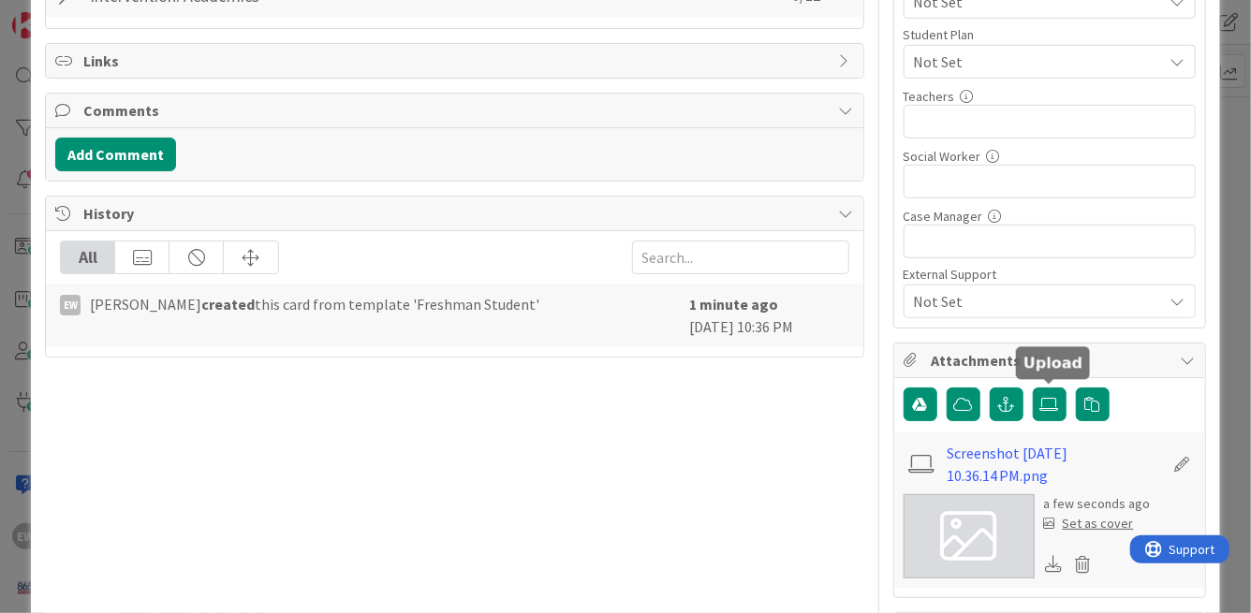
click at [1095, 523] on div "Set as cover" at bounding box center [1089, 524] width 90 height 20
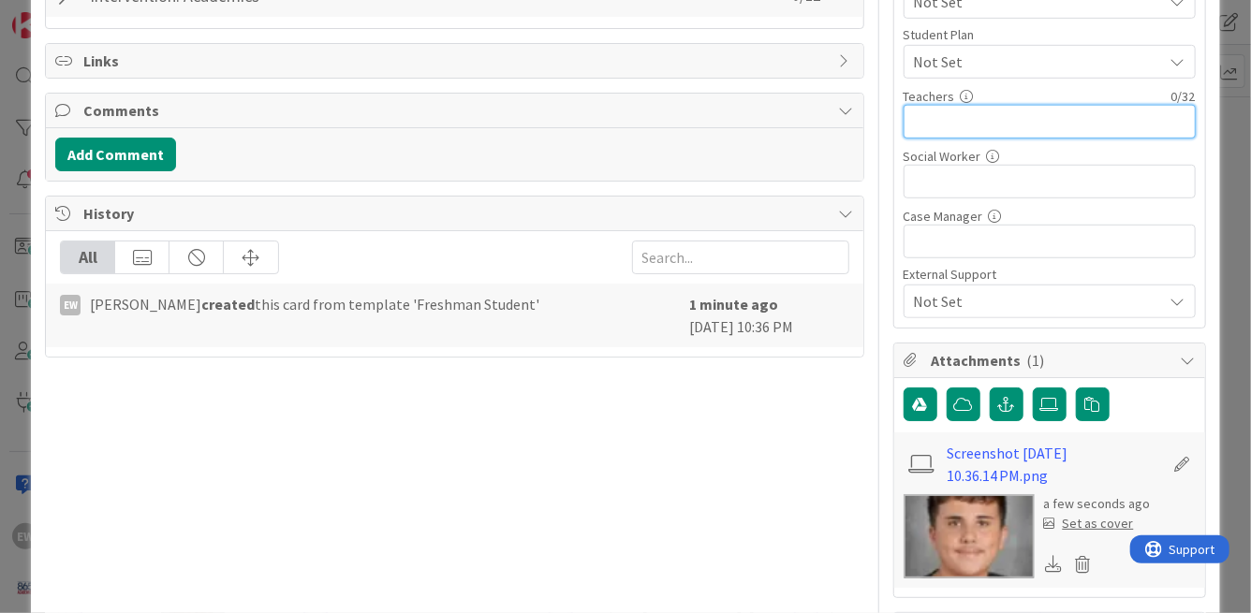
click at [939, 127] on input "text" at bounding box center [1049, 122] width 292 height 34
type input "[PERSON_NAME],Watson,[PERSON_NAME]"
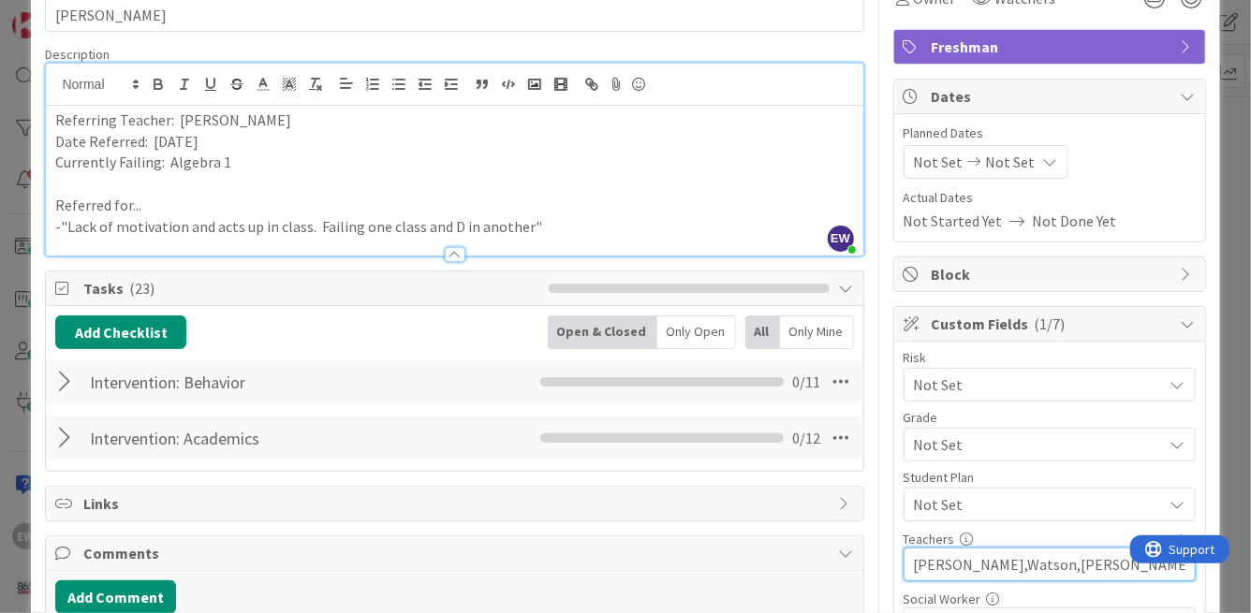
scroll to position [81, 0]
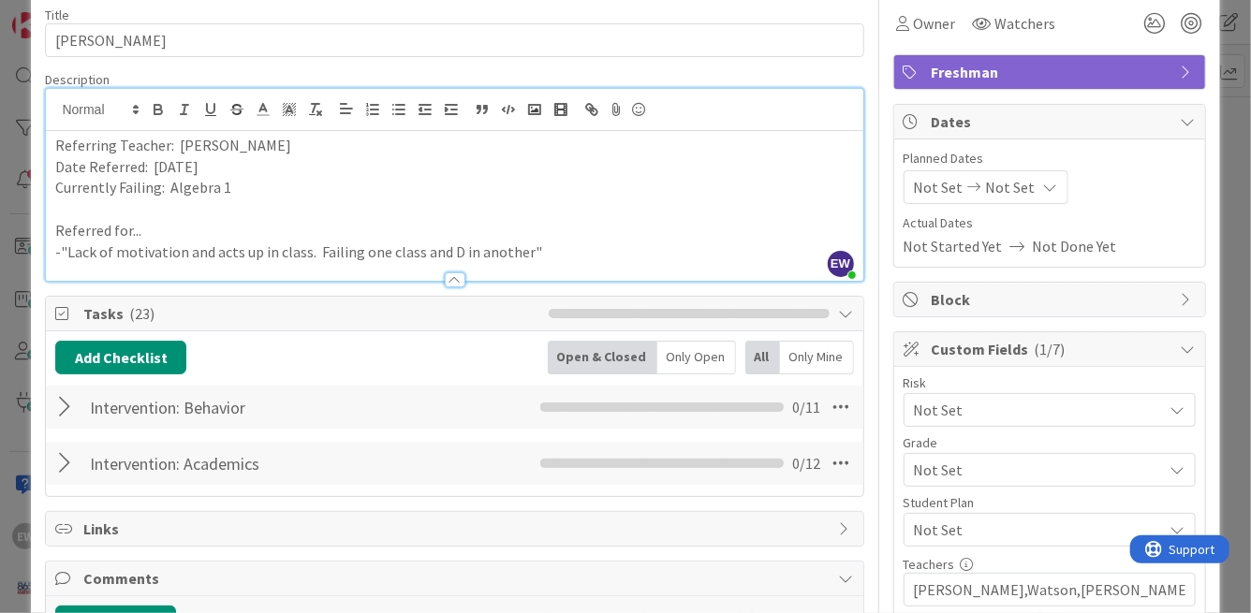
click at [947, 404] on span "Not Set" at bounding box center [1034, 410] width 240 height 26
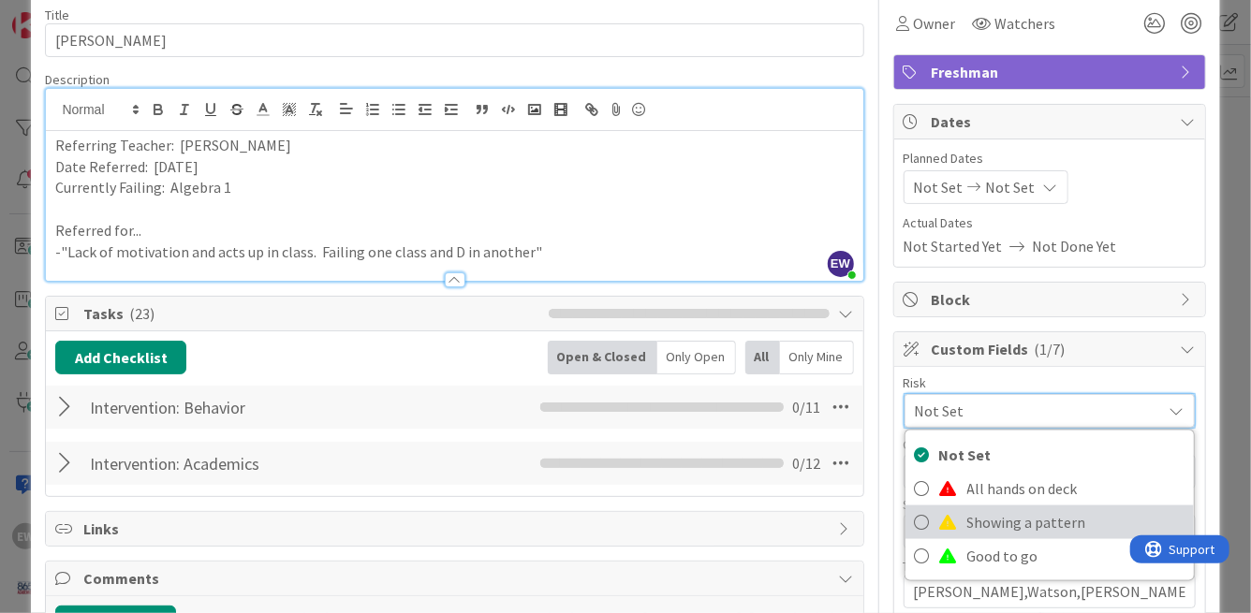
click at [940, 518] on span at bounding box center [948, 522] width 19 height 15
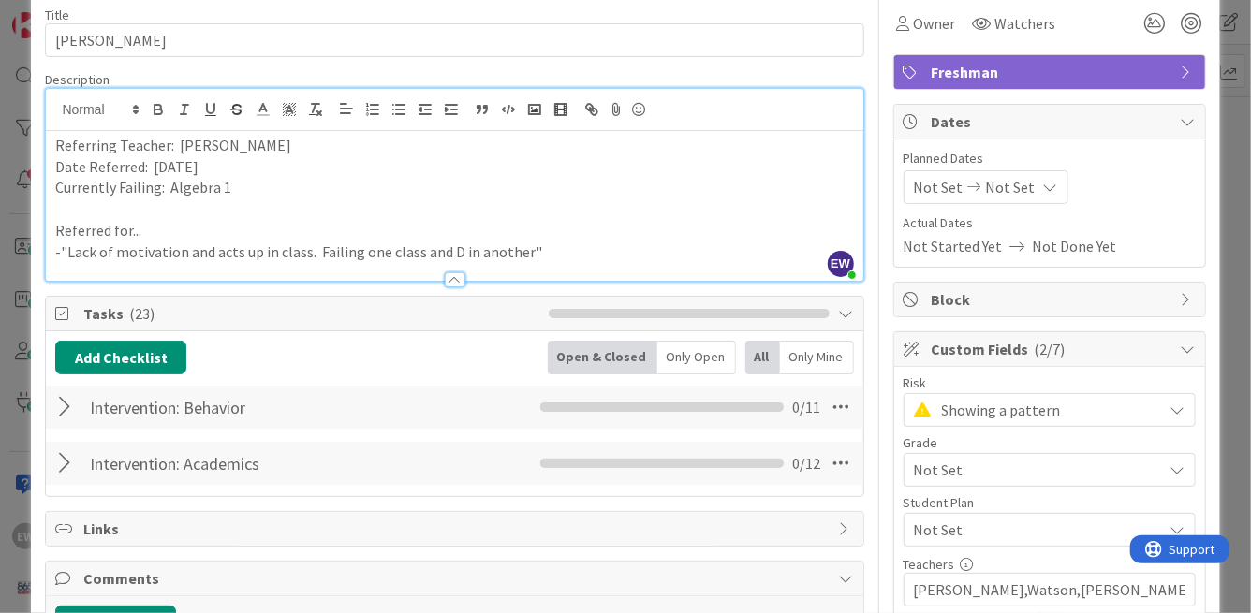
click at [946, 475] on span "Not Set" at bounding box center [1034, 470] width 240 height 26
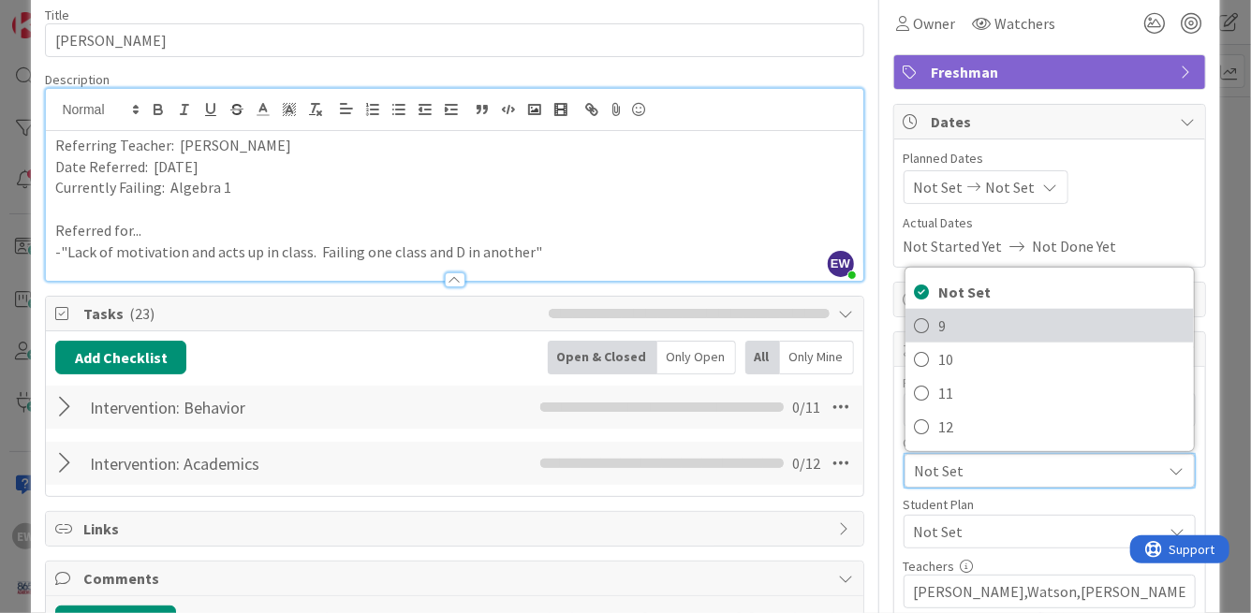
click at [939, 322] on span "9" at bounding box center [1061, 326] width 245 height 28
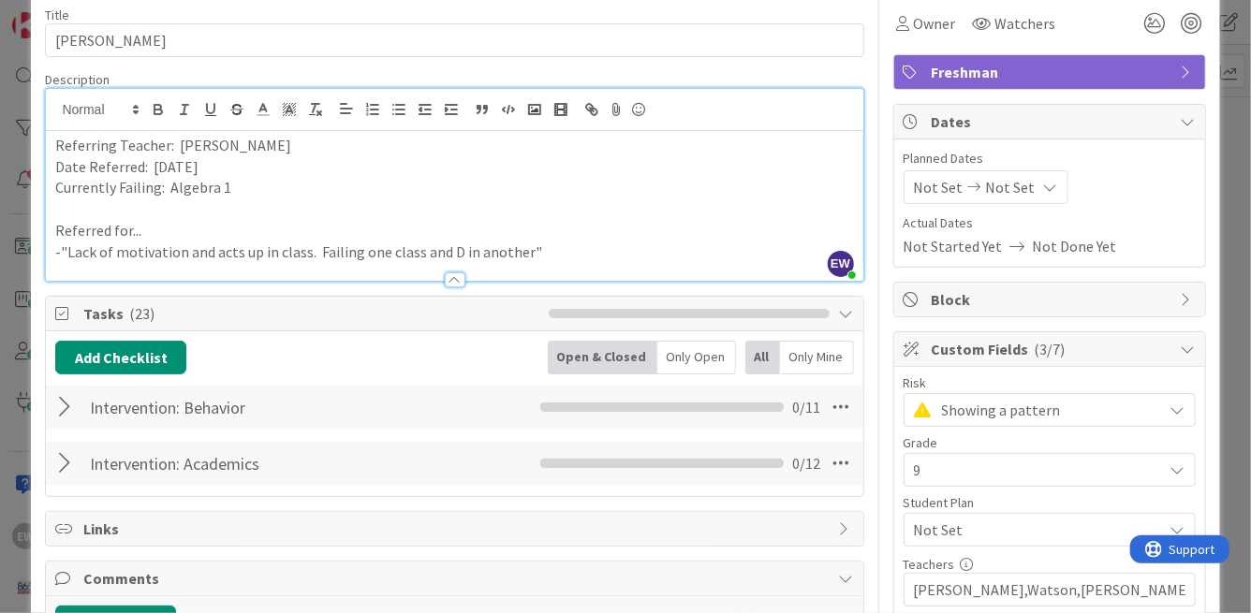
scroll to position [0, 0]
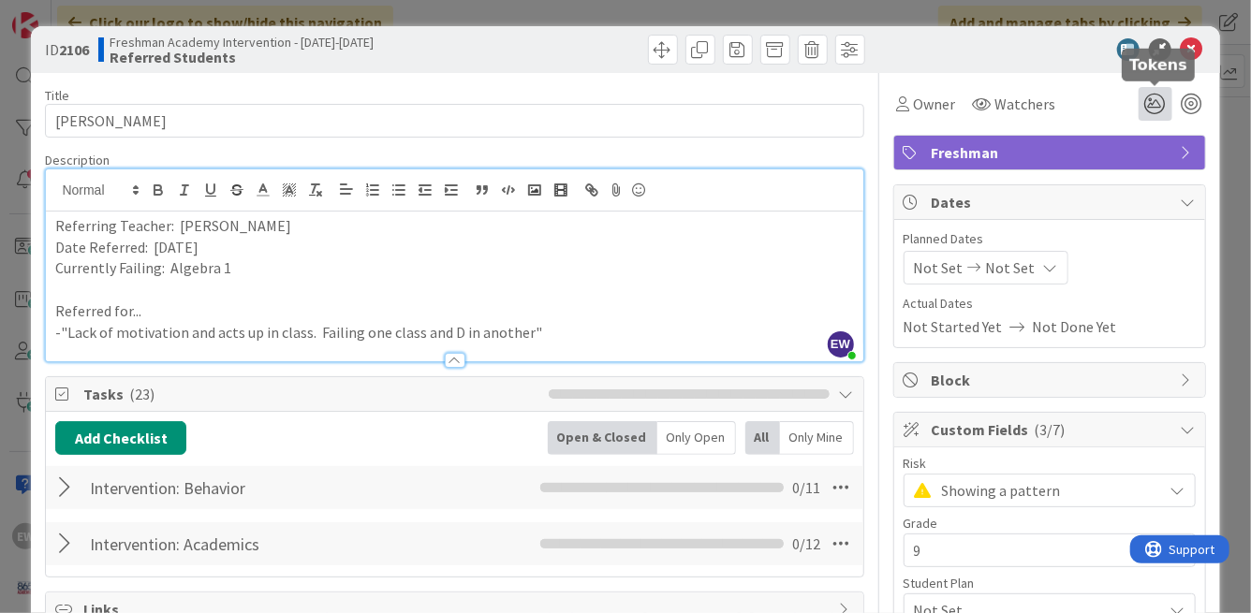
click at [1162, 110] on icon at bounding box center [1155, 104] width 34 height 34
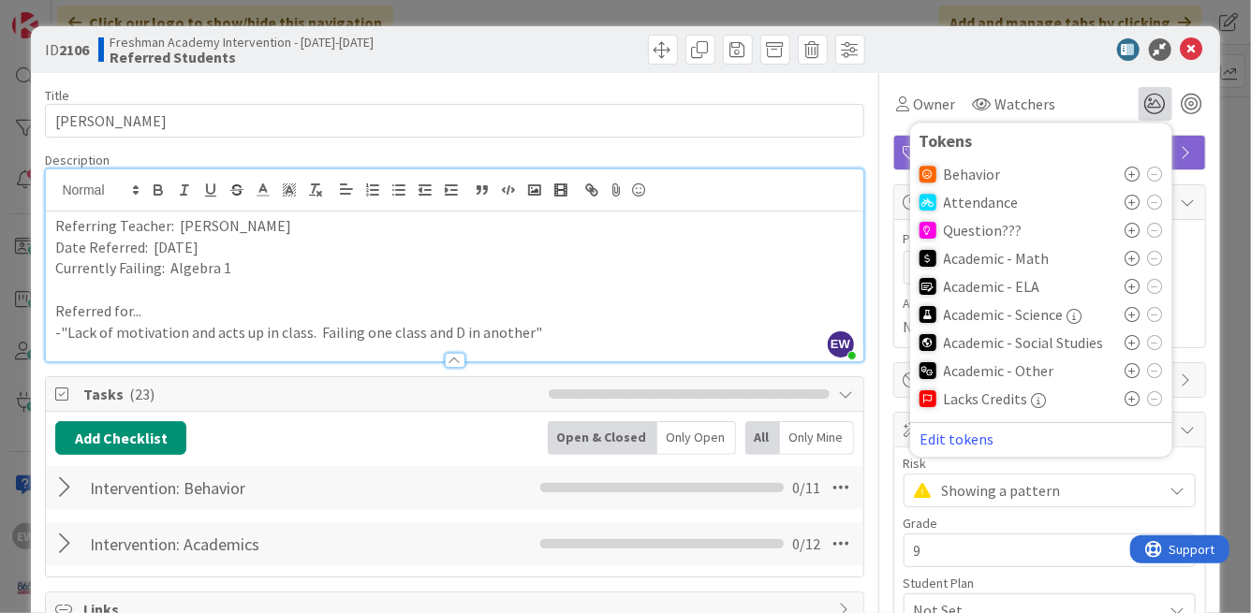
click at [1129, 258] on icon at bounding box center [1132, 258] width 15 height 15
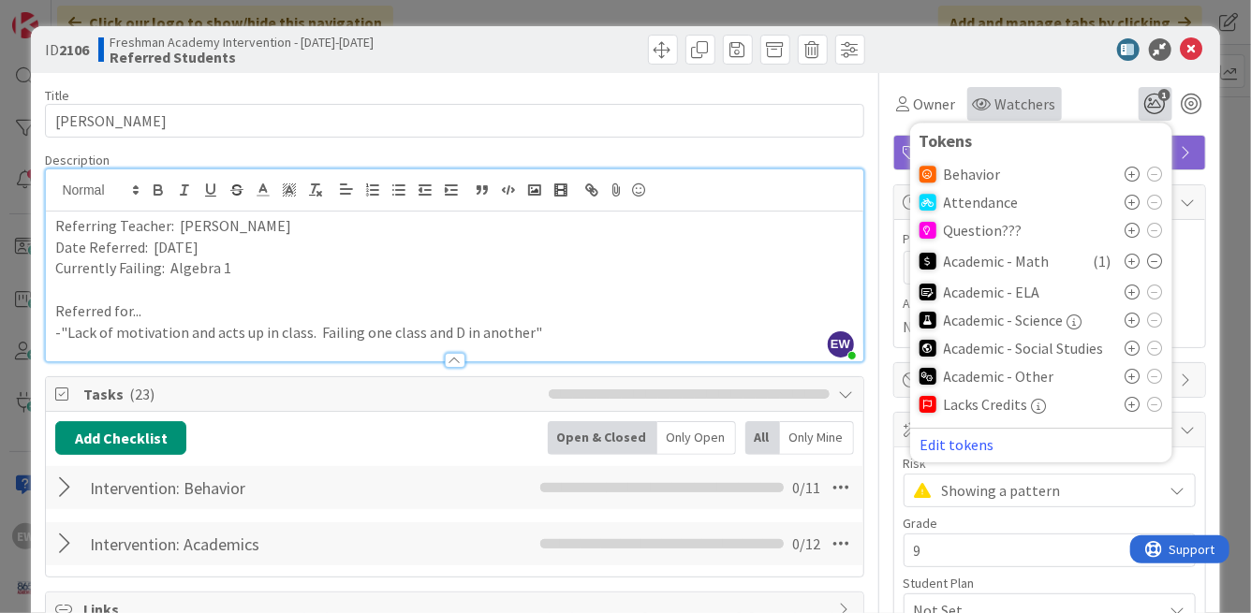
click at [983, 117] on div "Watchers" at bounding box center [1014, 104] width 95 height 34
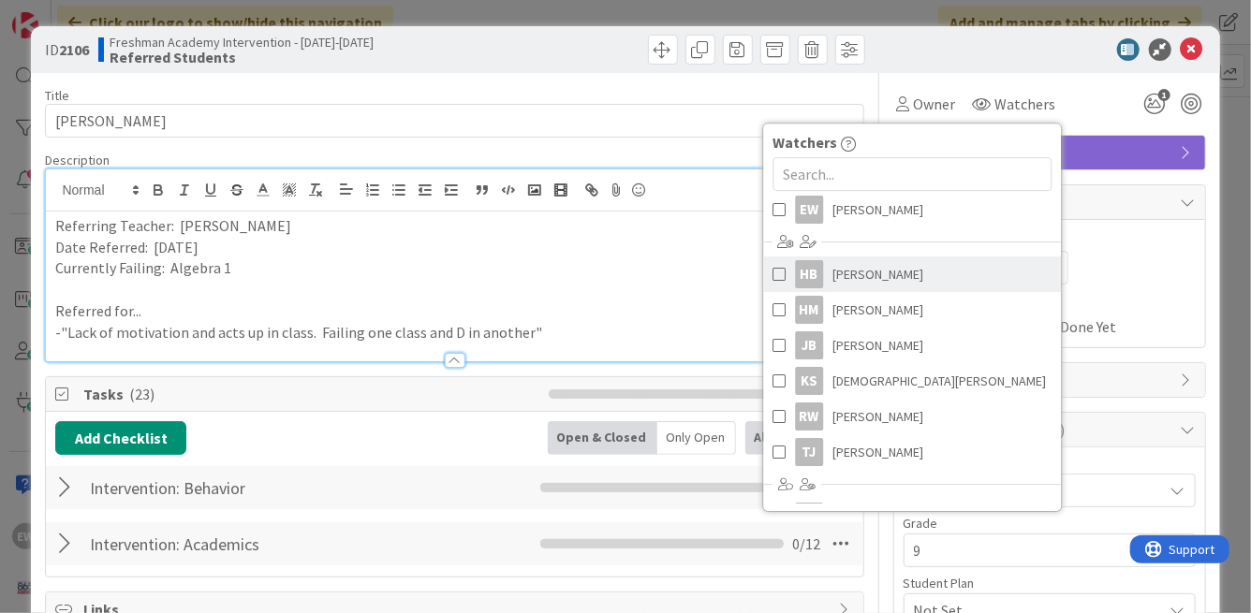
scroll to position [39, 0]
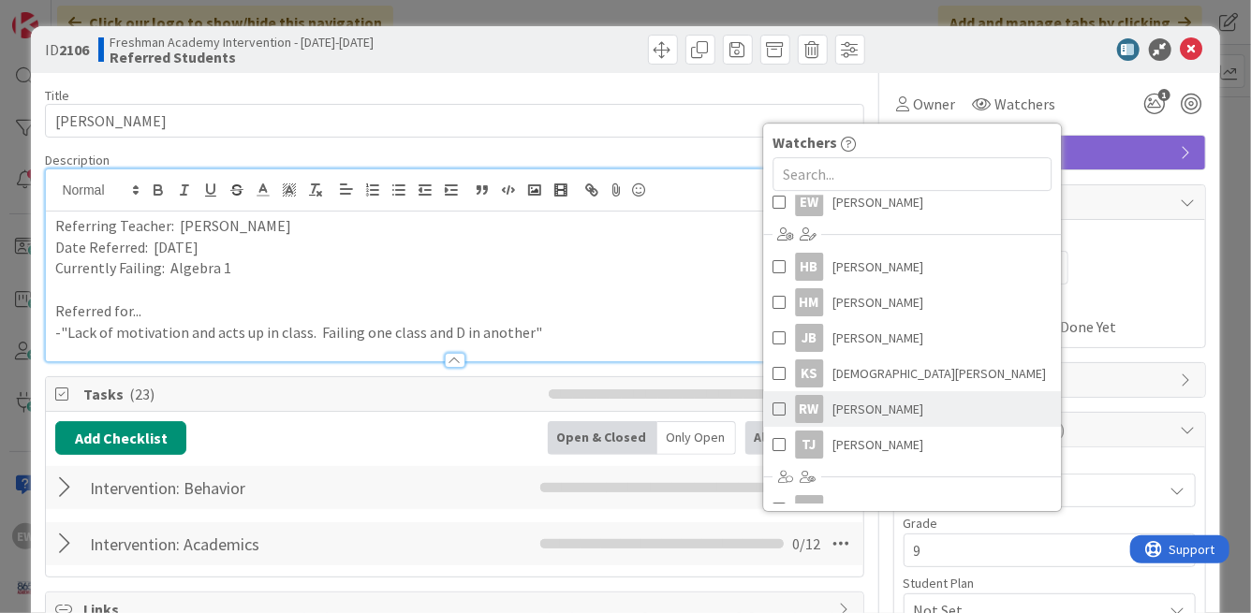
click at [778, 405] on span at bounding box center [778, 409] width 13 height 28
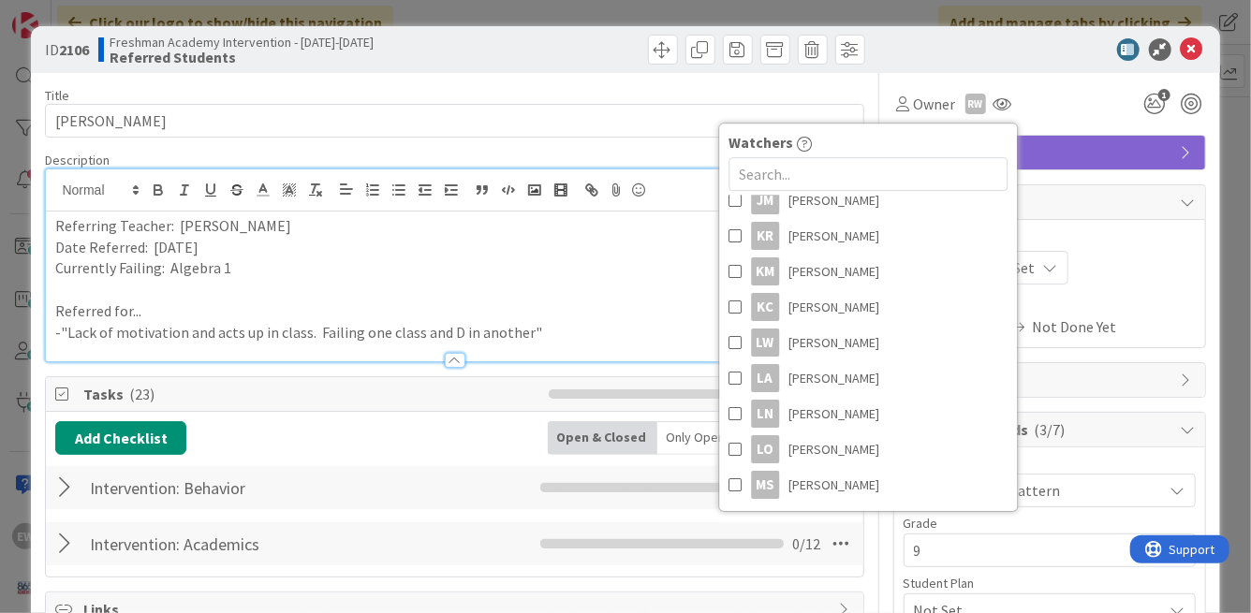
scroll to position [618, 0]
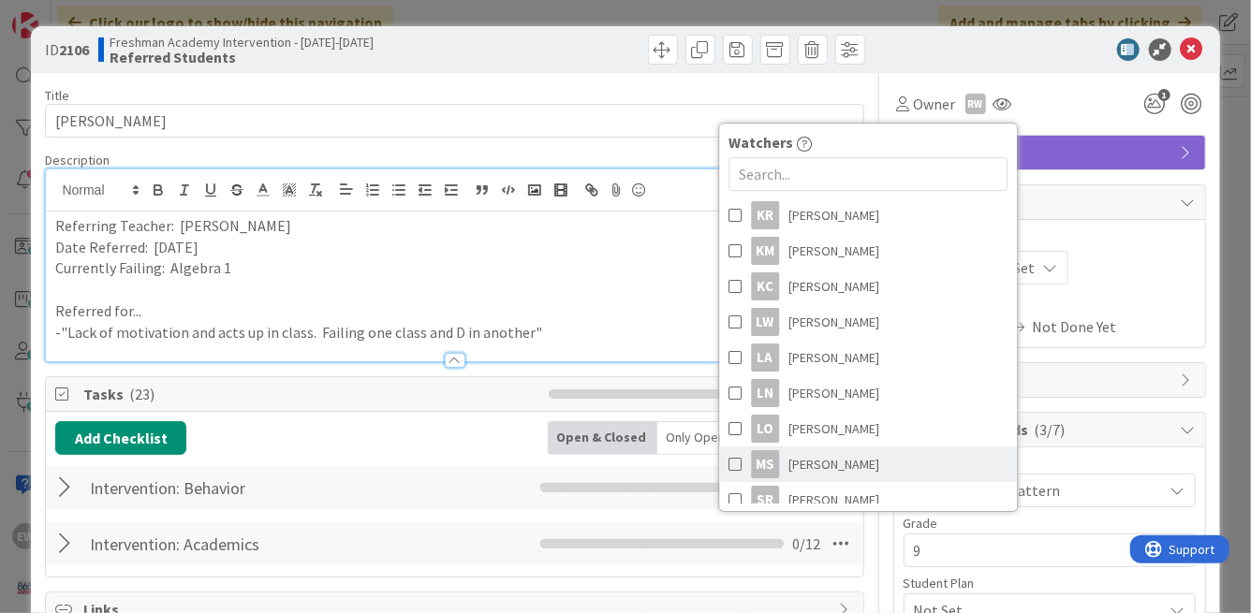
click at [740, 459] on span at bounding box center [734, 464] width 13 height 28
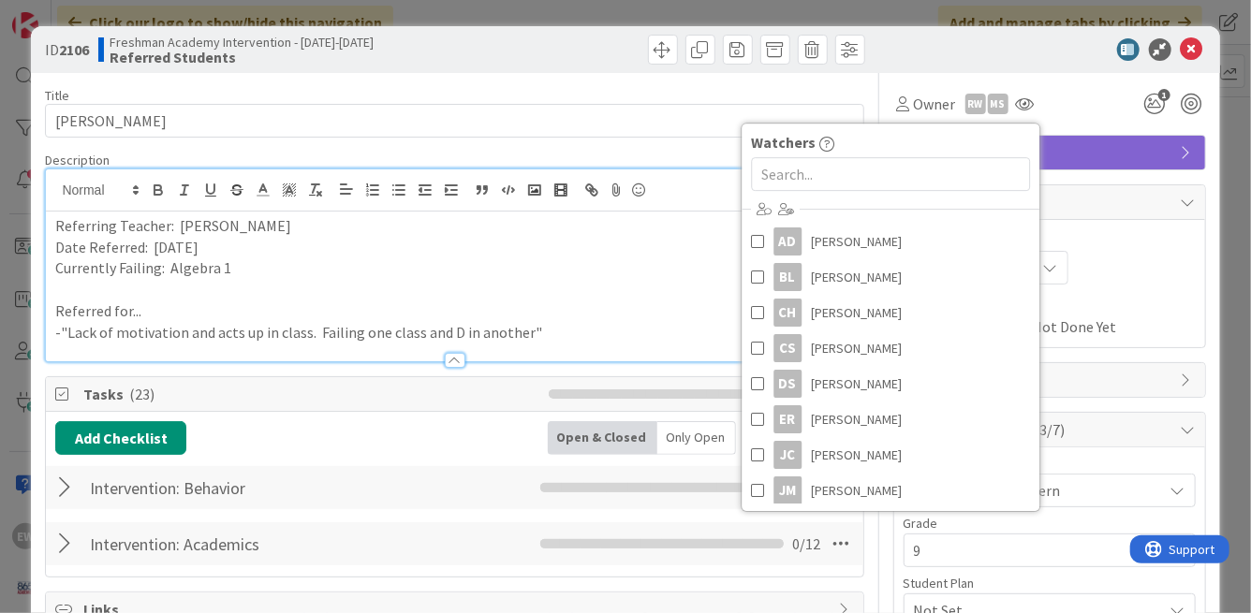
scroll to position [290, 0]
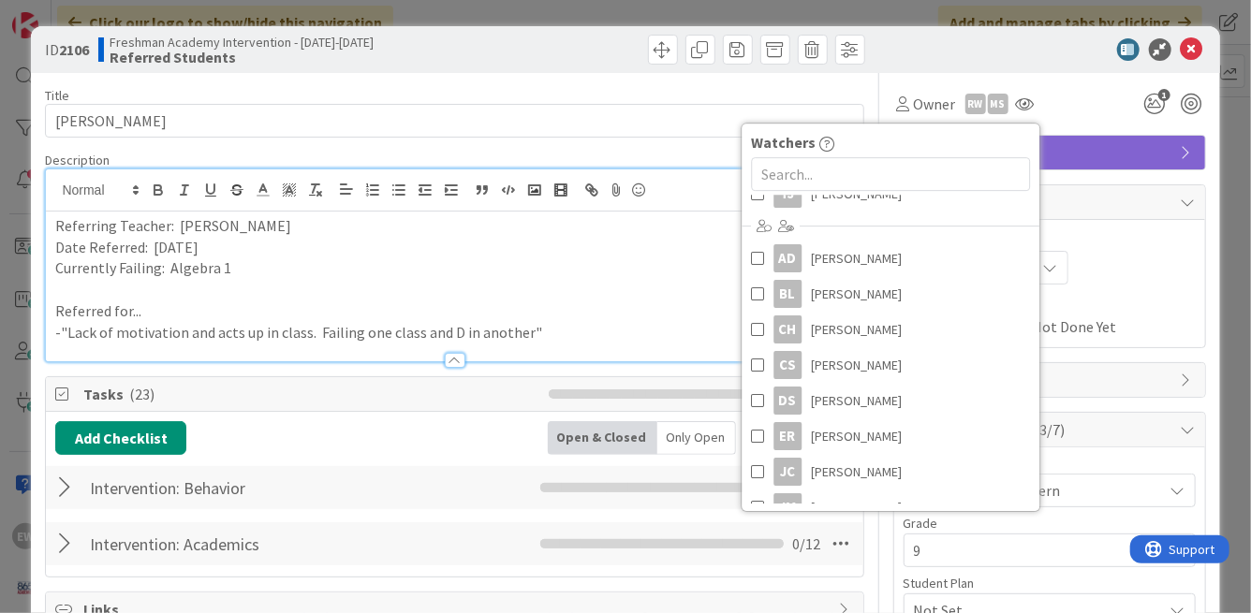
click at [1068, 110] on div "Owner RW Ms Watchers EW [PERSON_NAME] HB [PERSON_NAME] HM [PERSON_NAME] JB [PER…" at bounding box center [1049, 104] width 313 height 34
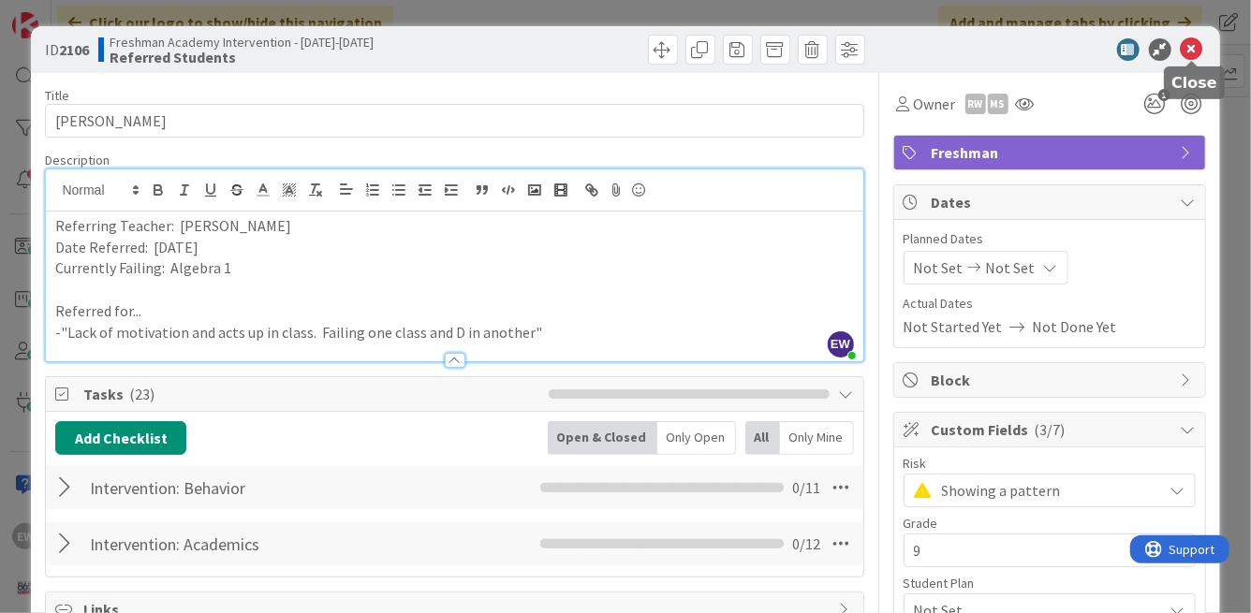
click at [1195, 54] on icon at bounding box center [1191, 49] width 22 height 22
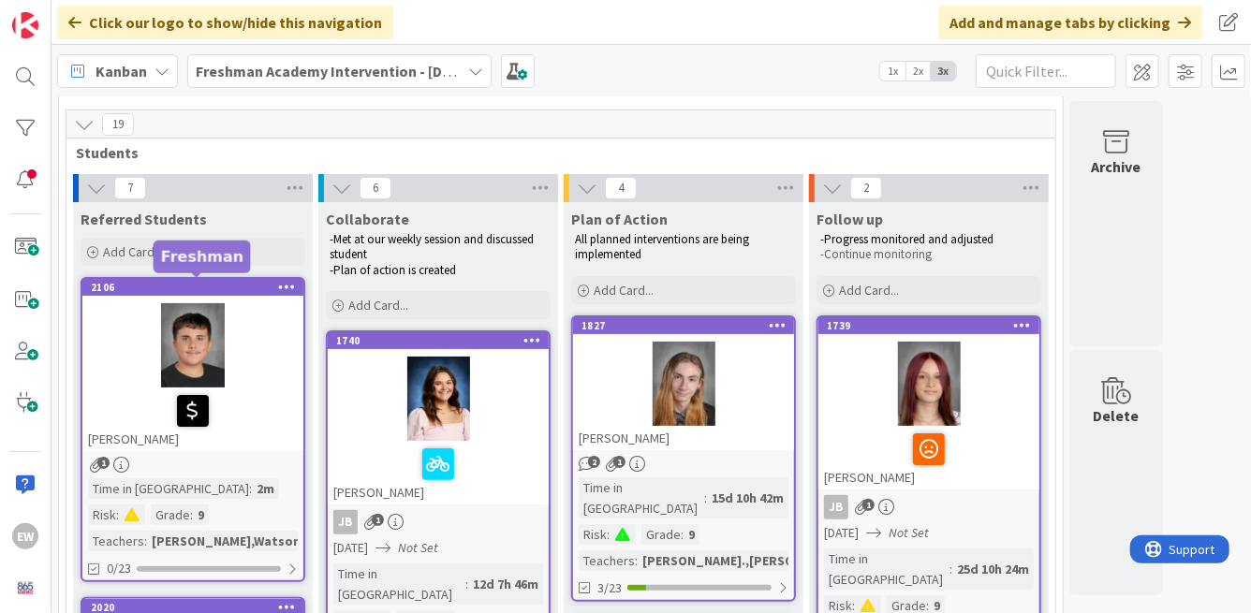
scroll to position [59, 0]
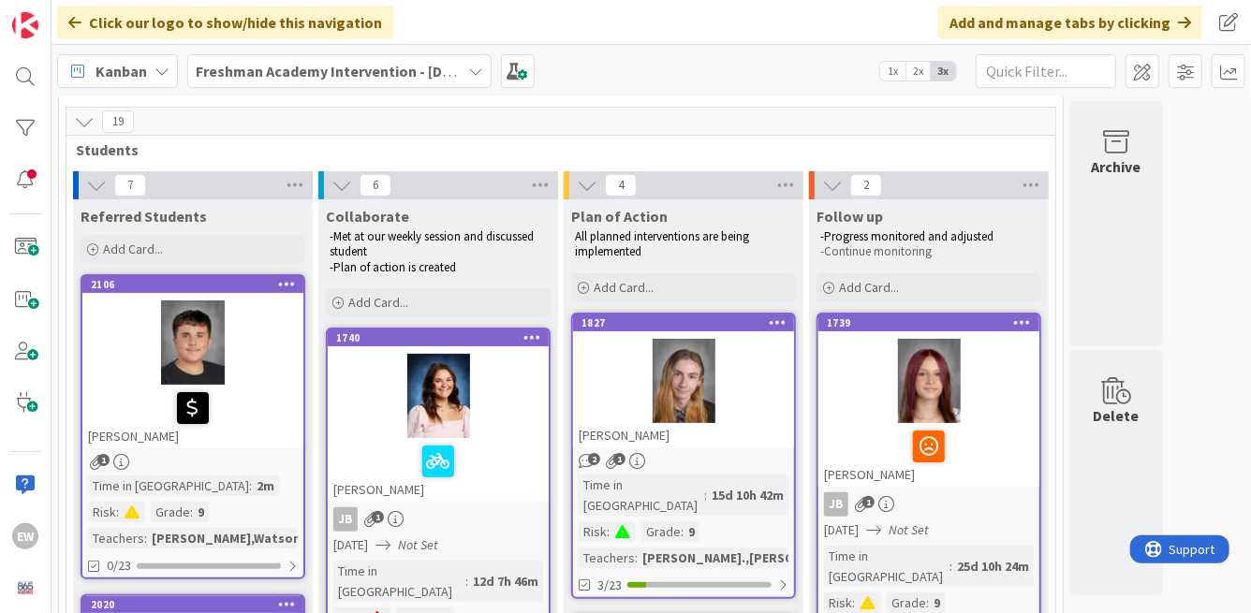
click at [912, 70] on span "2x" at bounding box center [917, 71] width 25 height 19
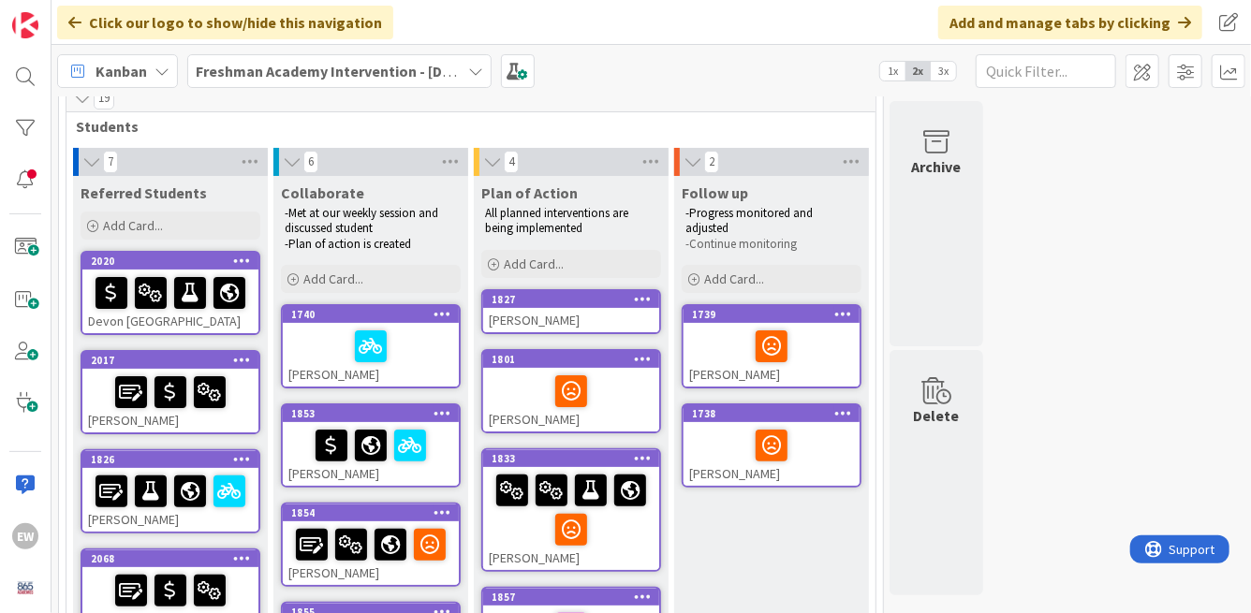
scroll to position [0, 0]
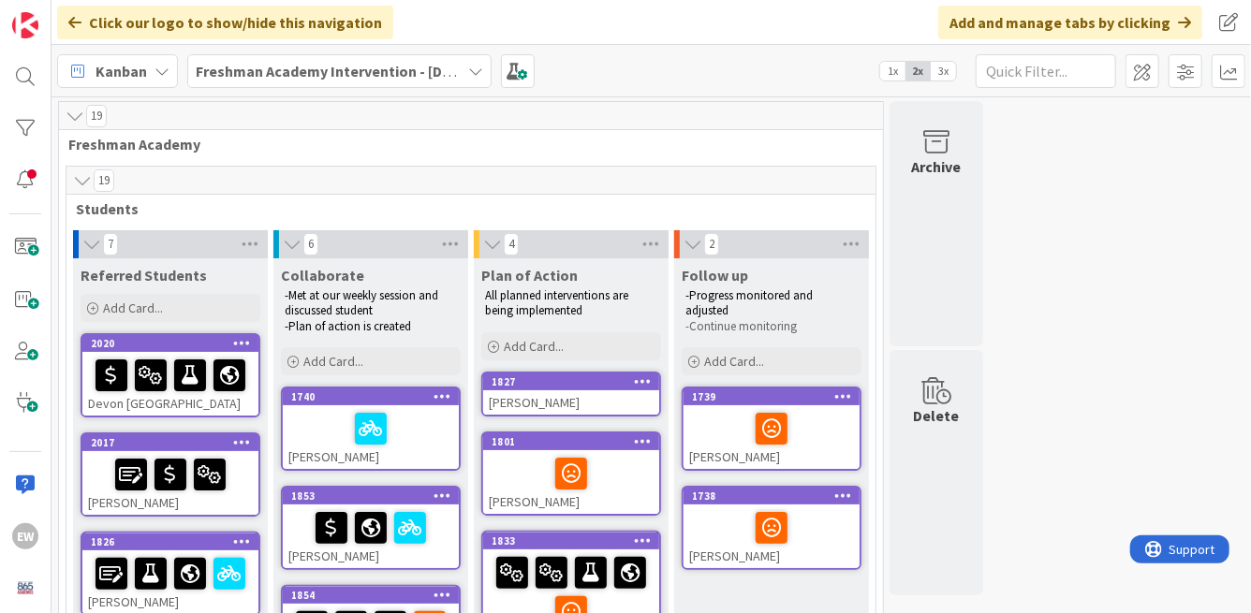
drag, startPoint x: 142, startPoint y: 284, endPoint x: 689, endPoint y: 2, distance: 615.1
